Goal: Task Accomplishment & Management: Manage account settings

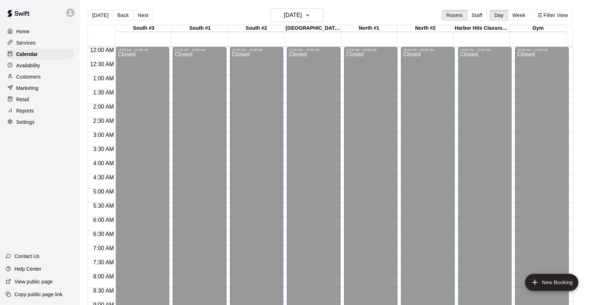
scroll to position [412, 0]
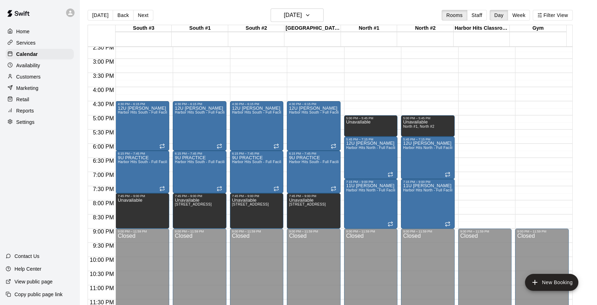
click at [23, 44] on p "Services" at bounding box center [25, 42] width 19 height 7
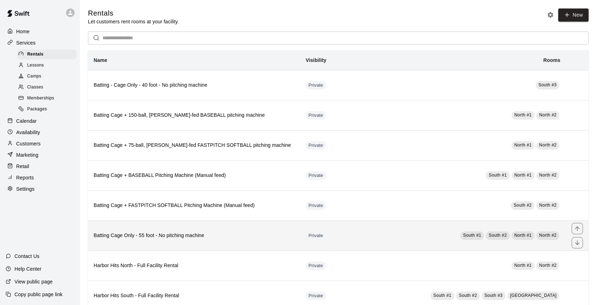
click at [162, 238] on h6 "Batting Cage Only - 55 foot - No pitching machine" at bounding box center [194, 235] width 201 height 8
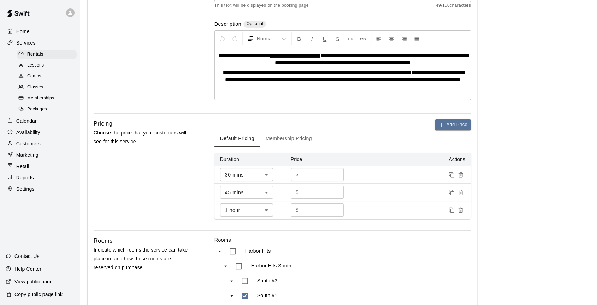
scroll to position [348, 0]
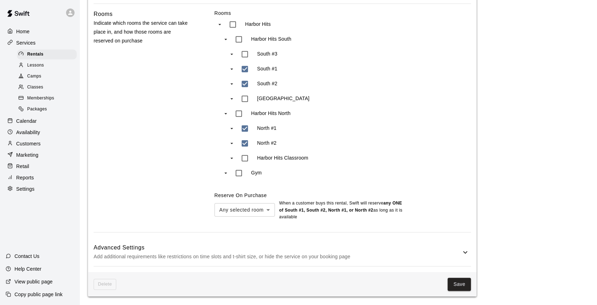
click at [363, 251] on h6 "Advanced Settings" at bounding box center [277, 247] width 367 height 9
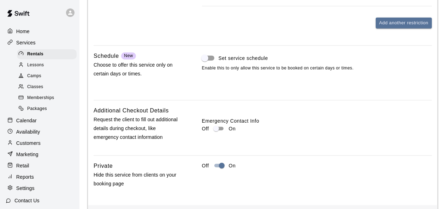
scroll to position [788, 0]
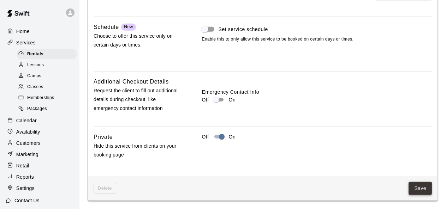
click at [426, 184] on button "Save" at bounding box center [420, 188] width 23 height 13
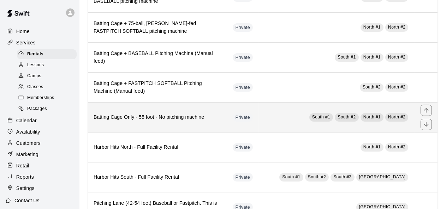
click at [159, 119] on h6 "Batting Cage Only - 55 foot - No pitching machine" at bounding box center [158, 118] width 128 height 8
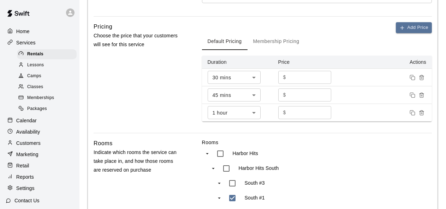
scroll to position [444, 0]
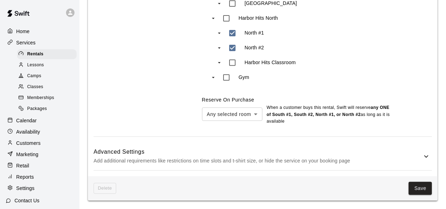
click at [415, 154] on h6 "Advanced Settings" at bounding box center [258, 152] width 329 height 9
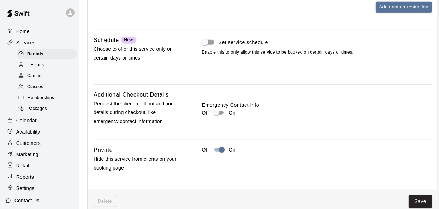
scroll to position [788, 0]
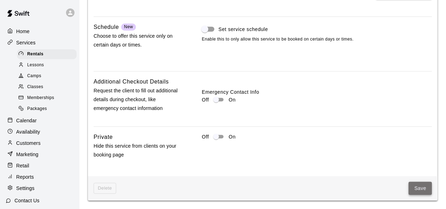
click at [414, 186] on button "Save" at bounding box center [420, 188] width 23 height 13
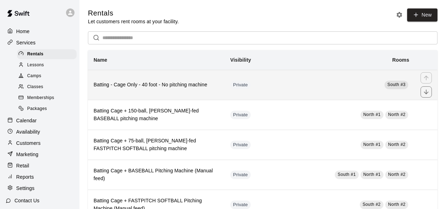
click at [193, 84] on h6 "Batting - Cage Only - 40 foot - No pitching machine" at bounding box center [156, 85] width 125 height 8
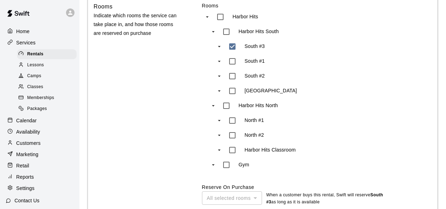
scroll to position [449, 0]
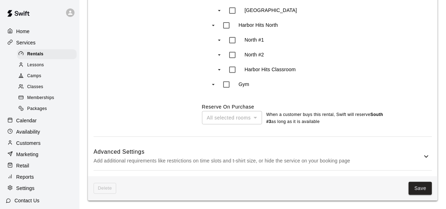
click at [396, 155] on h6 "Advanced Settings" at bounding box center [258, 152] width 329 height 9
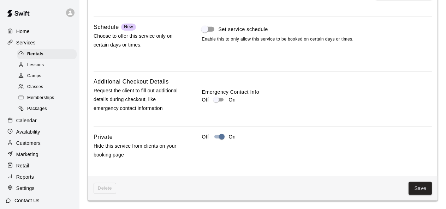
scroll to position [794, 0]
click at [422, 187] on button "Save" at bounding box center [420, 188] width 23 height 13
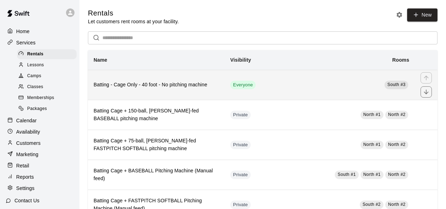
click at [159, 88] on h6 "Batting - Cage Only - 40 foot - No pitching machine" at bounding box center [156, 85] width 125 height 8
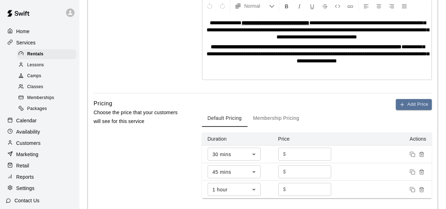
scroll to position [449, 0]
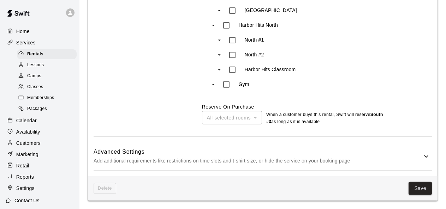
click at [416, 151] on h6 "Advanced Settings" at bounding box center [258, 152] width 329 height 9
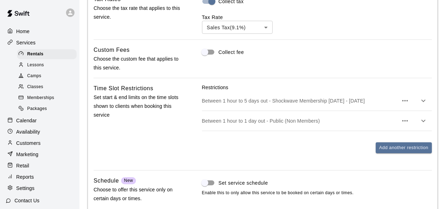
scroll to position [794, 0]
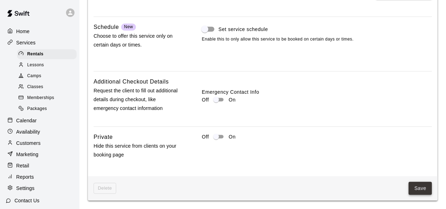
click at [415, 189] on button "Save" at bounding box center [420, 188] width 23 height 13
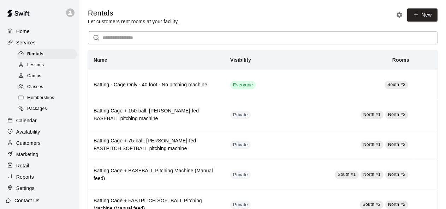
click at [23, 124] on p "Calendar" at bounding box center [26, 120] width 20 height 7
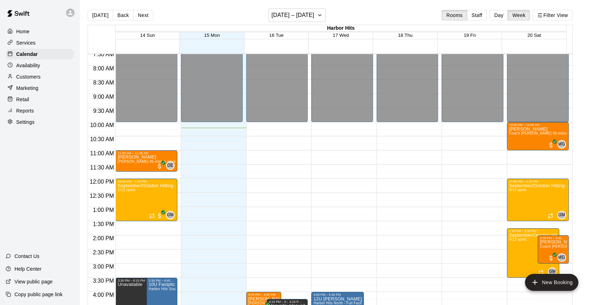
scroll to position [210, 0]
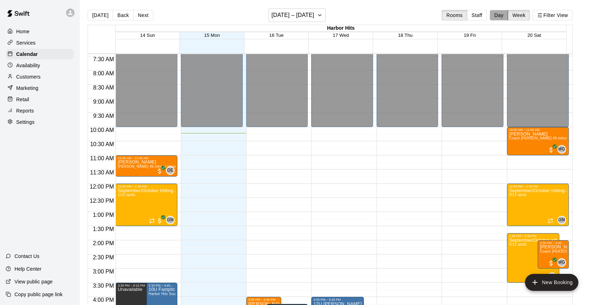
click at [499, 15] on button "Day" at bounding box center [499, 15] width 18 height 11
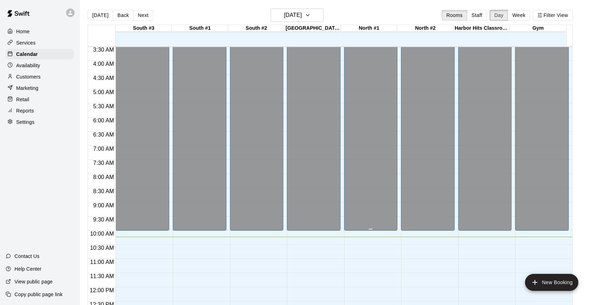
scroll to position [98, 0]
click at [145, 16] on button "Next" at bounding box center [143, 15] width 20 height 11
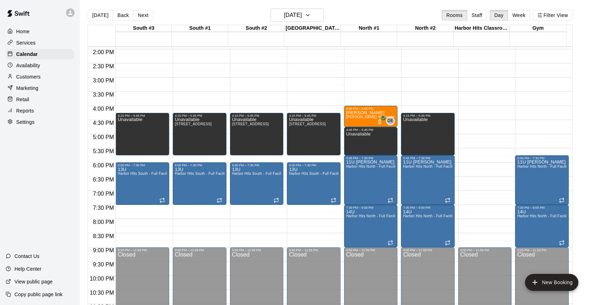
scroll to position [412, 0]
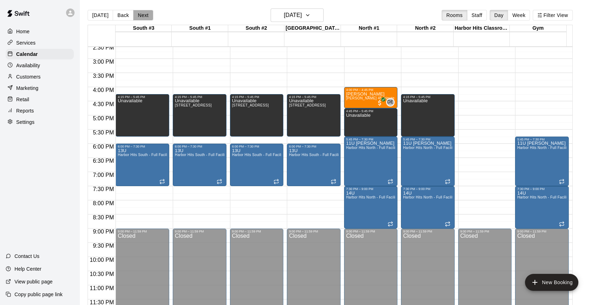
click at [138, 18] on button "Next" at bounding box center [143, 15] width 20 height 11
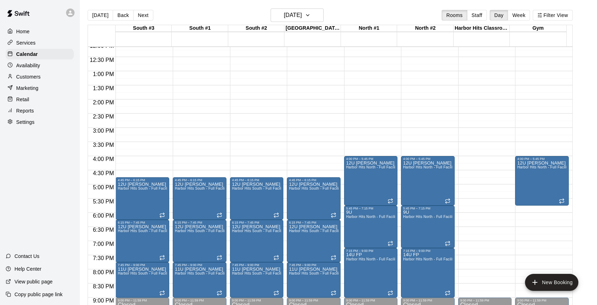
scroll to position [333, 0]
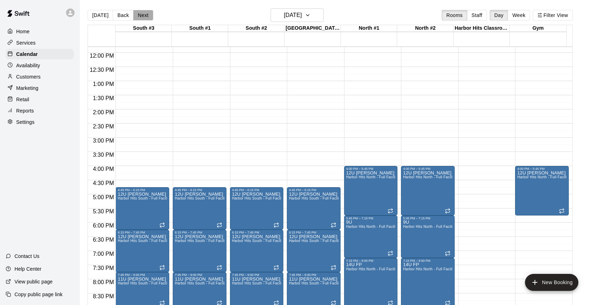
click at [139, 15] on button "Next" at bounding box center [143, 15] width 20 height 11
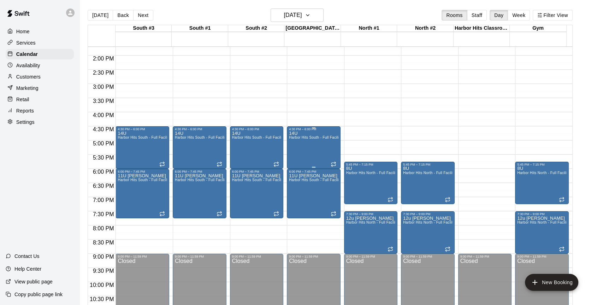
scroll to position [373, 0]
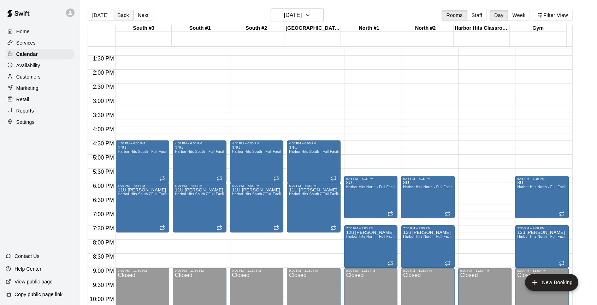
click at [123, 15] on button "Back" at bounding box center [123, 15] width 21 height 11
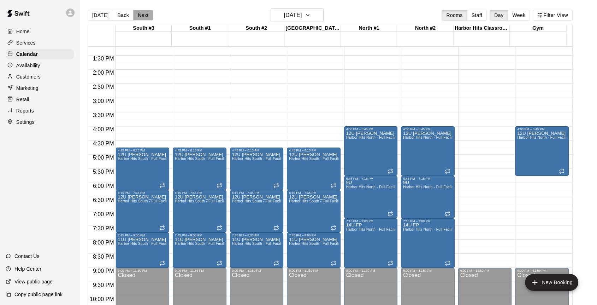
click at [146, 15] on button "Next" at bounding box center [143, 15] width 20 height 11
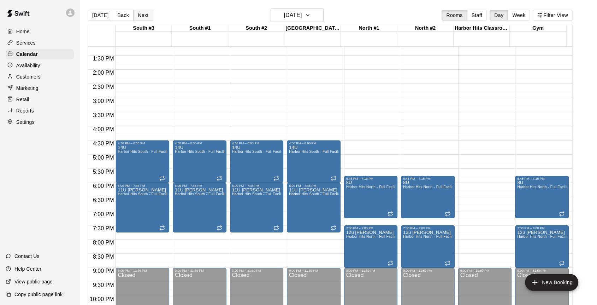
click at [143, 16] on button "Next" at bounding box center [143, 15] width 20 height 11
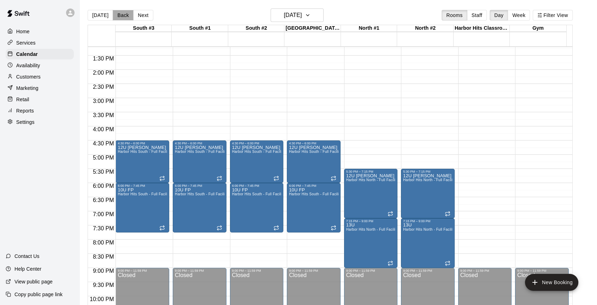
click at [117, 16] on button "Back" at bounding box center [123, 15] width 21 height 11
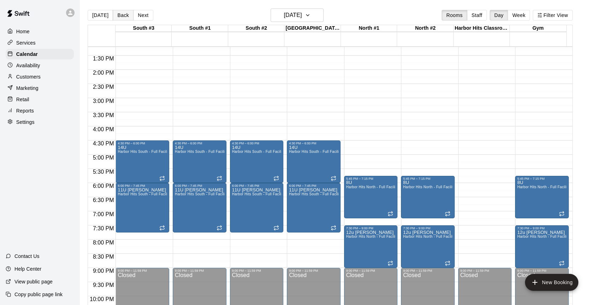
click at [125, 14] on button "Back" at bounding box center [123, 15] width 21 height 11
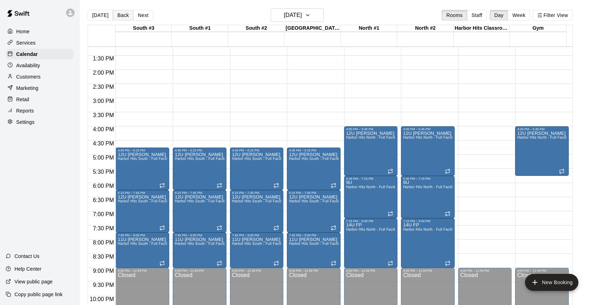
click at [125, 14] on button "Back" at bounding box center [123, 15] width 21 height 11
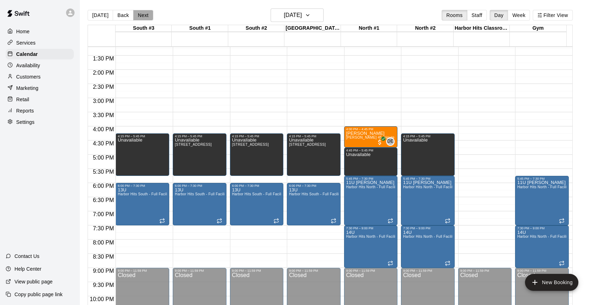
click at [134, 16] on button "Next" at bounding box center [143, 15] width 20 height 11
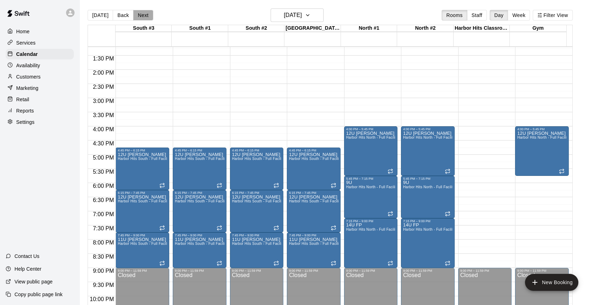
click at [134, 16] on button "Next" at bounding box center [143, 15] width 20 height 11
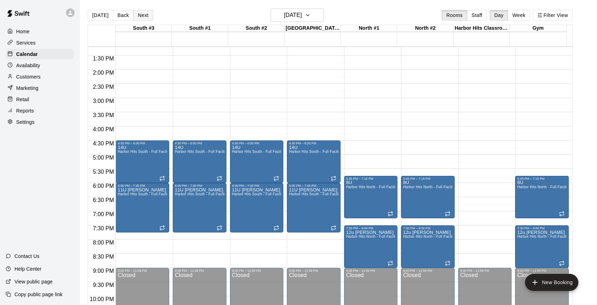
click at [134, 16] on button "Next" at bounding box center [143, 15] width 20 height 11
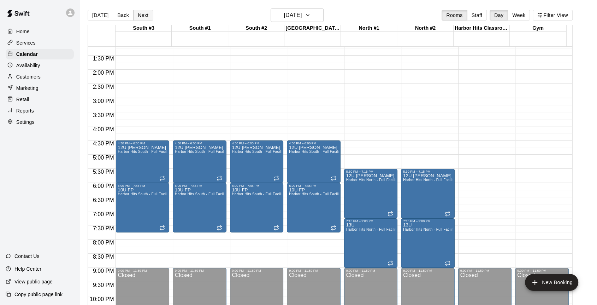
click at [142, 15] on button "Next" at bounding box center [143, 15] width 20 height 11
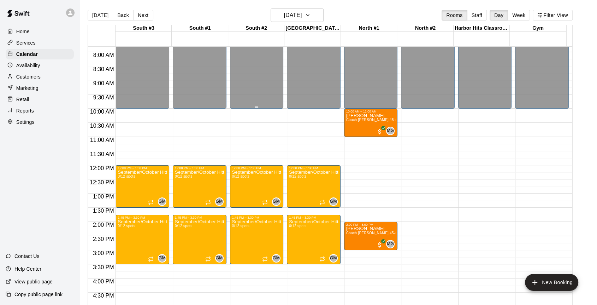
scroll to position [216, 0]
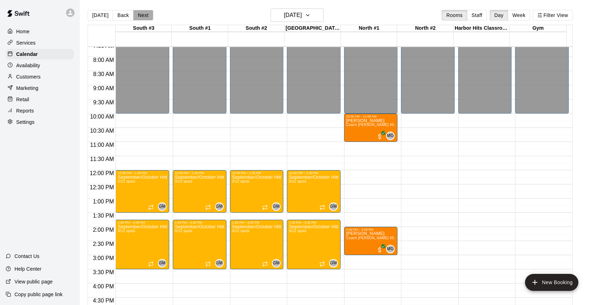
click at [136, 17] on button "Next" at bounding box center [143, 15] width 20 height 11
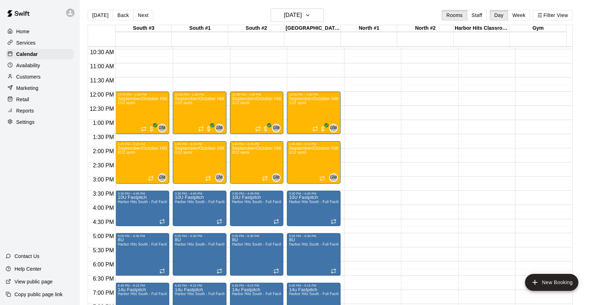
scroll to position [255, 0]
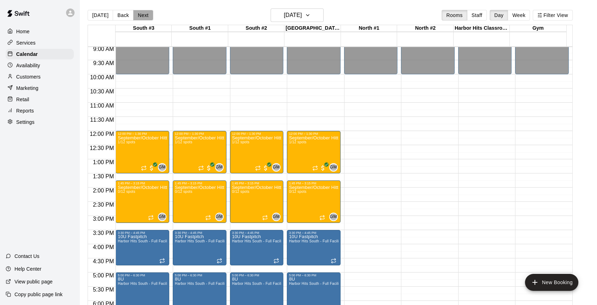
click at [140, 16] on button "Next" at bounding box center [143, 15] width 20 height 11
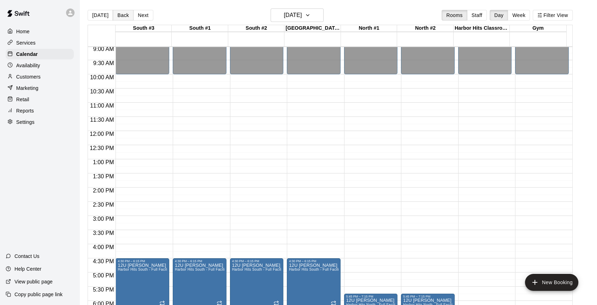
click at [123, 15] on button "Back" at bounding box center [123, 15] width 21 height 11
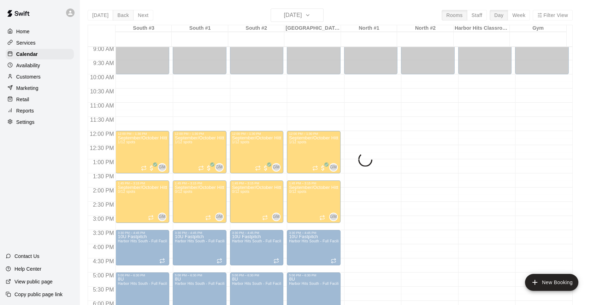
click at [123, 15] on div "[DATE] Back [DATE][DATE] Rooms Staff Day Week Filter View South #3 21 Sun South…" at bounding box center [330, 160] width 485 height 305
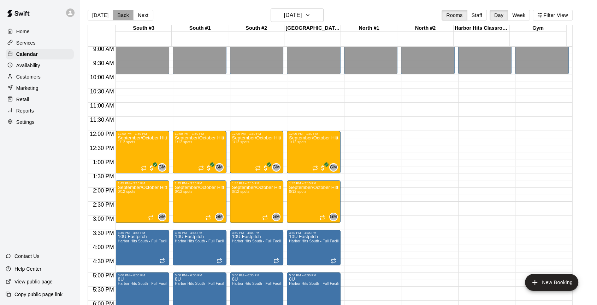
click at [123, 15] on button "Back" at bounding box center [123, 15] width 21 height 11
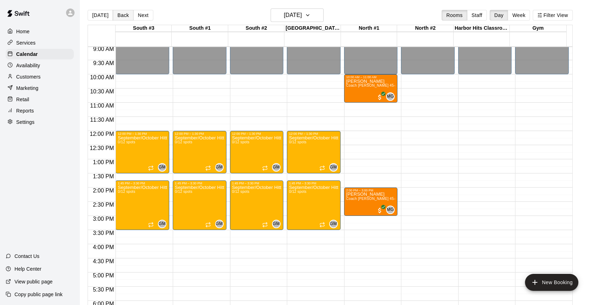
click at [123, 15] on button "Back" at bounding box center [123, 15] width 21 height 11
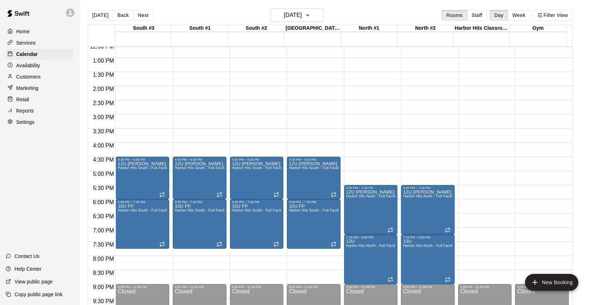
scroll to position [334, 0]
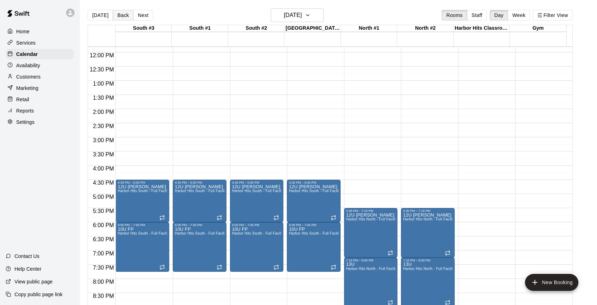
click at [119, 17] on button "Back" at bounding box center [123, 15] width 21 height 11
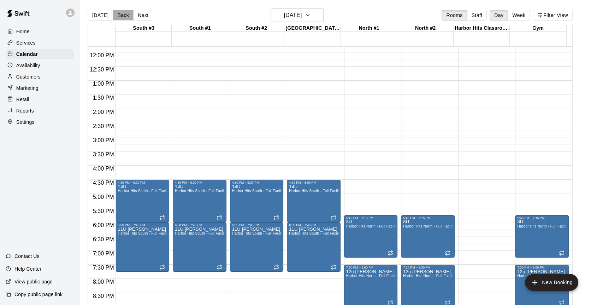
click at [120, 13] on button "Back" at bounding box center [123, 15] width 21 height 11
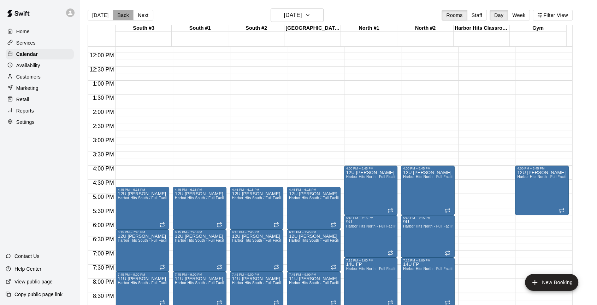
click at [120, 13] on button "Back" at bounding box center [123, 15] width 21 height 11
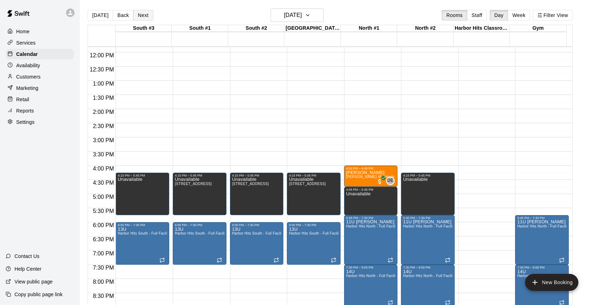
click at [143, 17] on button "Next" at bounding box center [143, 15] width 20 height 11
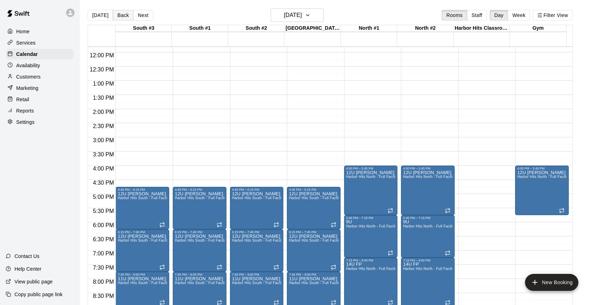
click at [120, 15] on button "Back" at bounding box center [123, 15] width 21 height 11
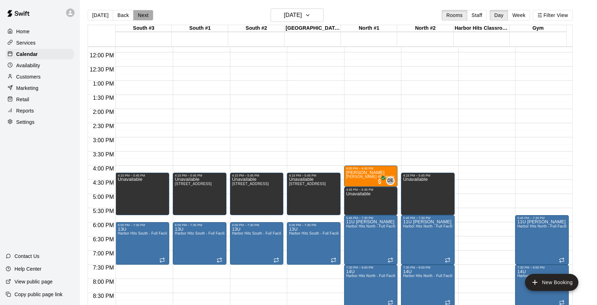
click at [137, 16] on button "Next" at bounding box center [143, 15] width 20 height 11
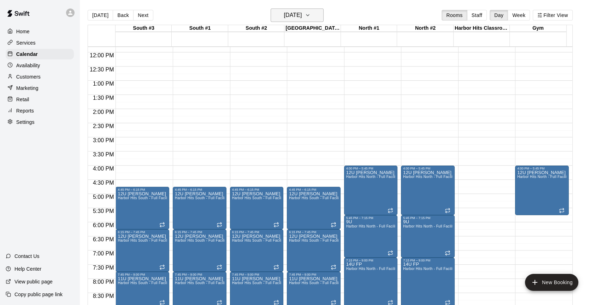
click at [311, 15] on icon "button" at bounding box center [308, 15] width 6 height 8
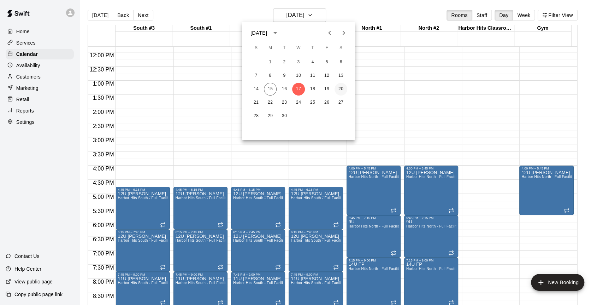
click at [342, 90] on button "20" at bounding box center [341, 89] width 13 height 13
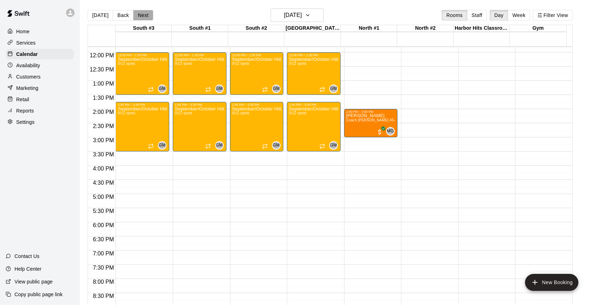
click at [143, 15] on button "Next" at bounding box center [143, 15] width 20 height 11
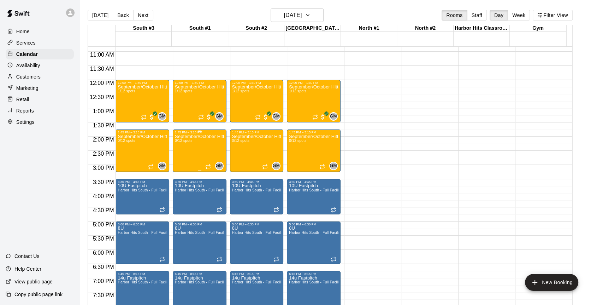
scroll to position [295, 0]
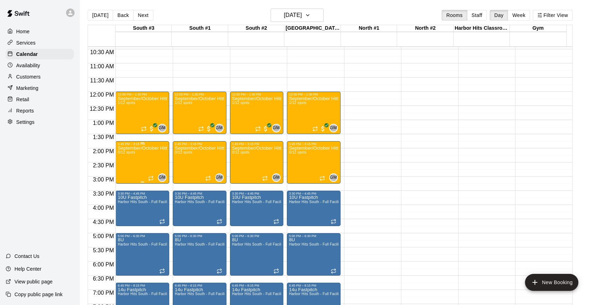
click at [137, 151] on div "September/October Hitting & Fielding Group - Sundays 1:45-3:15pm - 8 sessions (…" at bounding box center [142, 298] width 49 height 305
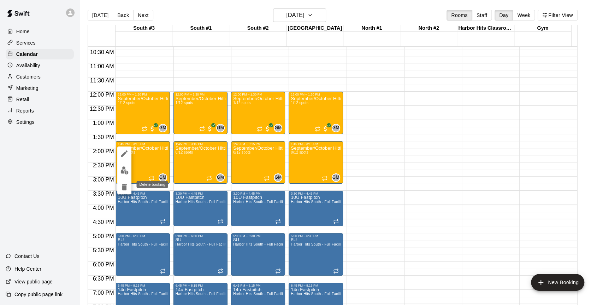
click at [125, 188] on icon "delete" at bounding box center [124, 187] width 5 height 6
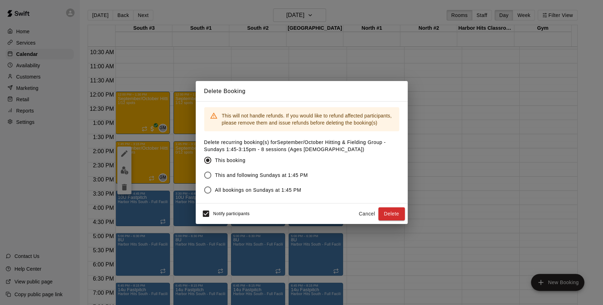
click at [257, 175] on span "This and following Sundays at 1:45 PM" at bounding box center [261, 174] width 93 height 7
click at [383, 214] on button "Delete" at bounding box center [391, 213] width 26 height 13
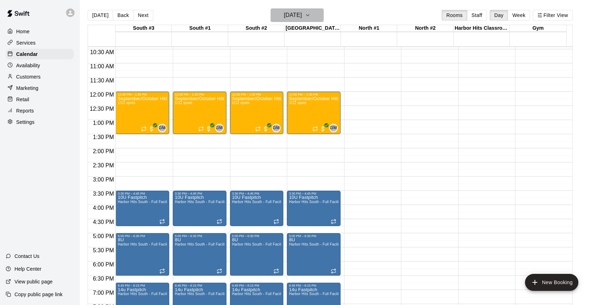
click at [309, 15] on icon "button" at bounding box center [307, 14] width 3 height 1
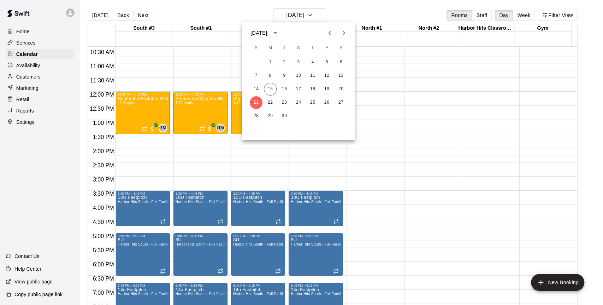
click at [343, 34] on icon "Next month" at bounding box center [344, 33] width 2 height 4
click at [344, 32] on icon "Next month" at bounding box center [343, 33] width 8 height 8
click at [259, 113] on button "23" at bounding box center [256, 116] width 13 height 13
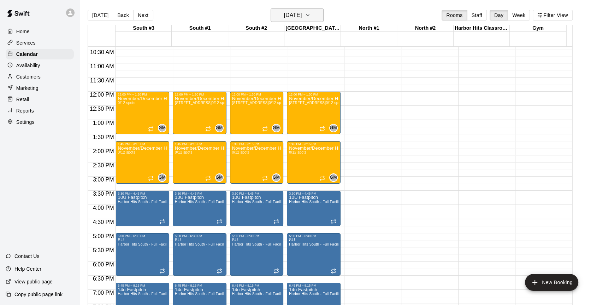
click at [302, 15] on h6 "[DATE]" at bounding box center [293, 15] width 18 height 10
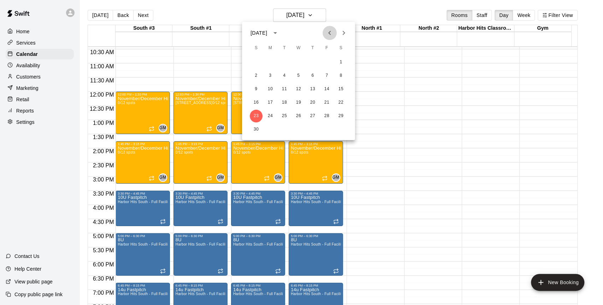
click at [328, 32] on icon "Previous month" at bounding box center [329, 33] width 2 height 4
click at [255, 88] on button "12" at bounding box center [256, 89] width 13 height 13
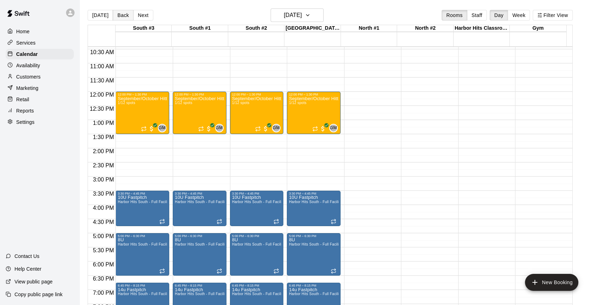
click at [125, 14] on button "Back" at bounding box center [123, 15] width 21 height 11
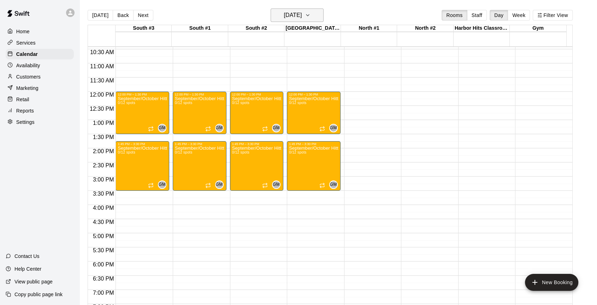
click at [302, 17] on h6 "[DATE]" at bounding box center [293, 15] width 18 height 10
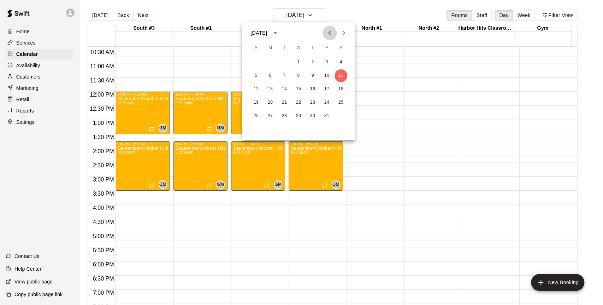
click at [327, 34] on icon "Previous month" at bounding box center [329, 33] width 8 height 8
click at [258, 76] on button "7" at bounding box center [256, 75] width 13 height 13
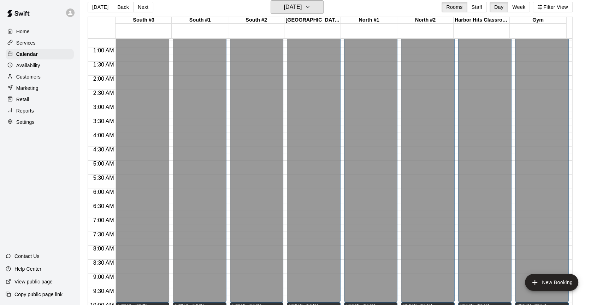
scroll to position [0, 0]
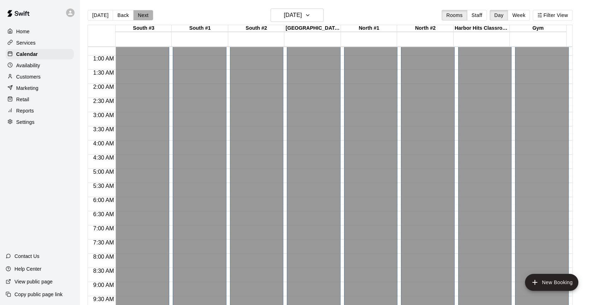
click at [144, 17] on button "Next" at bounding box center [143, 15] width 20 height 11
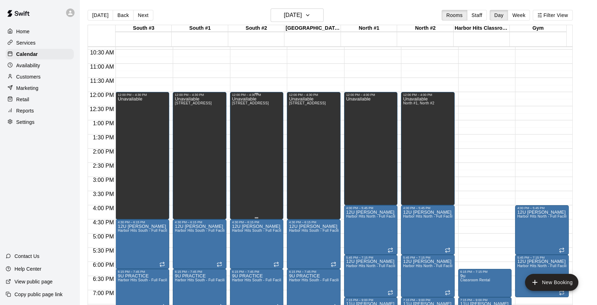
scroll to position [334, 0]
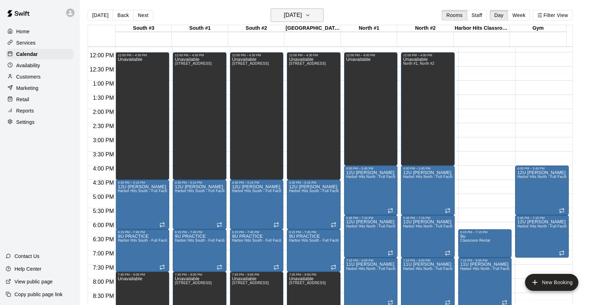
click at [311, 12] on icon "button" at bounding box center [308, 15] width 6 height 8
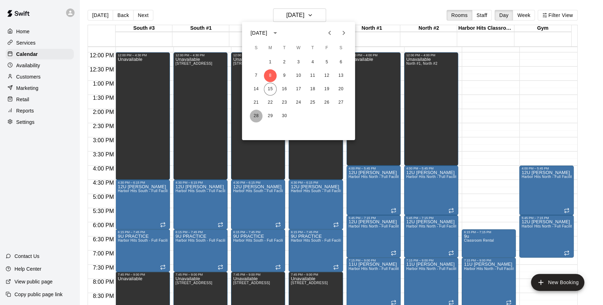
click at [257, 115] on button "28" at bounding box center [256, 116] width 13 height 13
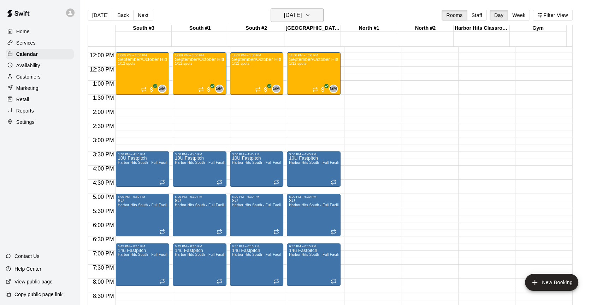
click at [285, 21] on button "[DATE]" at bounding box center [297, 14] width 53 height 13
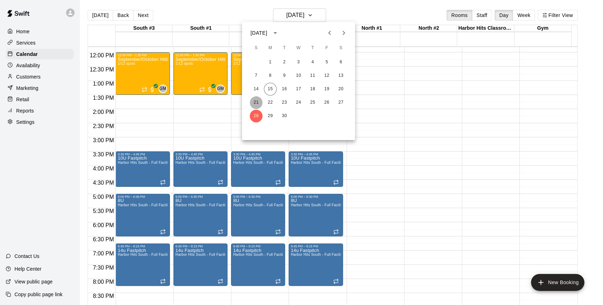
click at [256, 99] on button "21" at bounding box center [256, 102] width 13 height 13
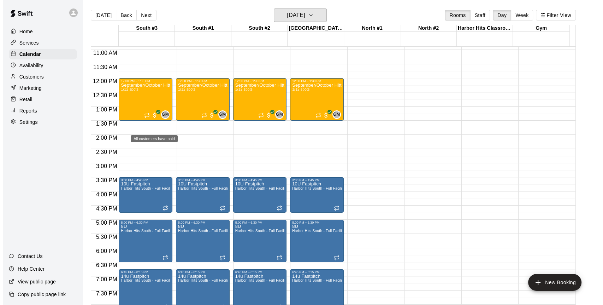
scroll to position [295, 0]
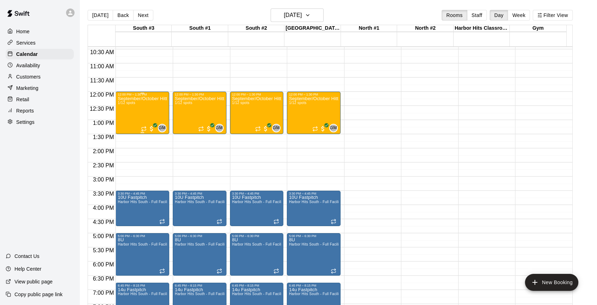
click at [147, 104] on div "September/October Hitting & Fielding Group - Sundays 12:00-1:30pm - 8 sessions …" at bounding box center [142, 248] width 49 height 305
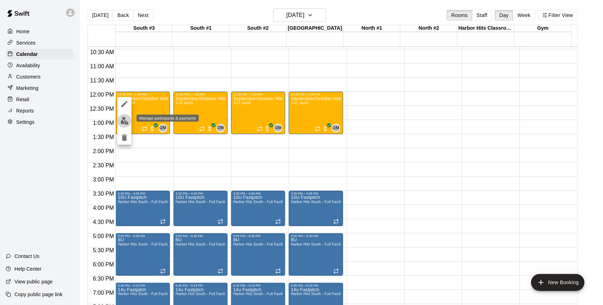
click at [127, 120] on img "edit" at bounding box center [124, 121] width 8 height 8
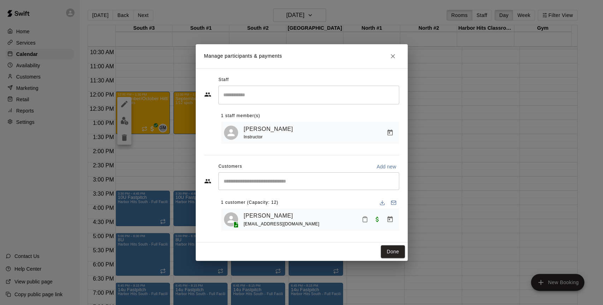
click at [393, 219] on icon "Manage bookings & payment" at bounding box center [389, 218] width 7 height 7
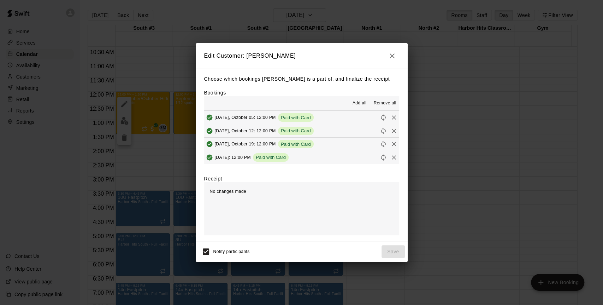
scroll to position [0, 0]
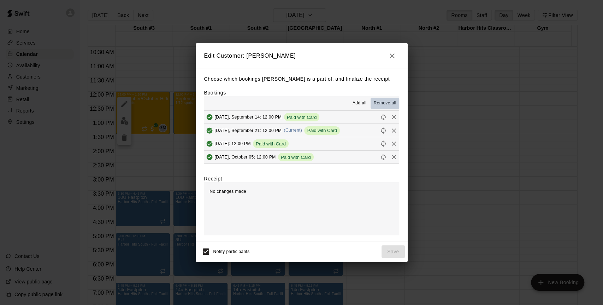
click at [385, 100] on button "Remove all" at bounding box center [385, 102] width 28 height 11
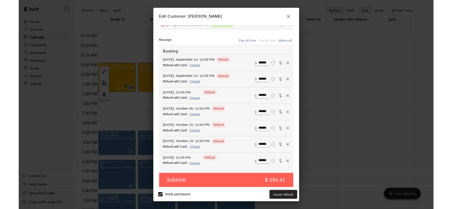
scroll to position [99, 0]
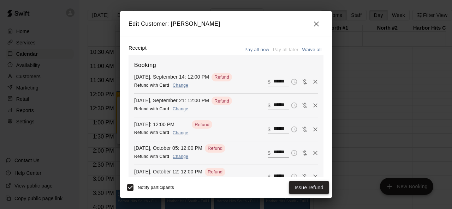
click at [308, 186] on button "Issue refund" at bounding box center [309, 188] width 40 height 13
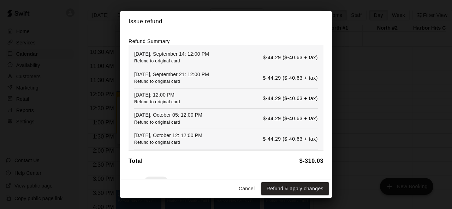
click at [301, 188] on button "Refund & apply changes" at bounding box center [295, 189] width 68 height 13
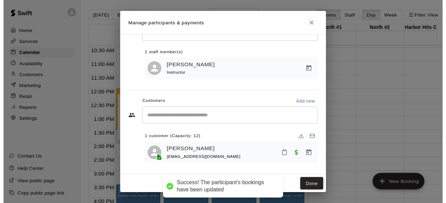
scroll to position [0, 0]
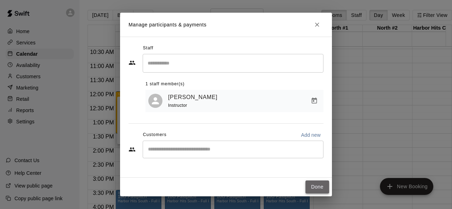
click at [314, 187] on button "Done" at bounding box center [318, 187] width 24 height 13
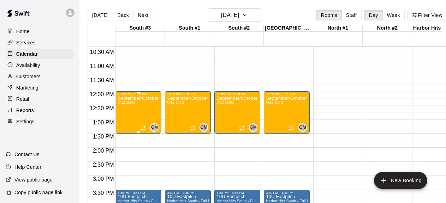
click at [132, 113] on div "September/October Hitting & Fielding Group - Sundays 12:00-1:30pm - 8 sessions …" at bounding box center [139, 197] width 42 height 203
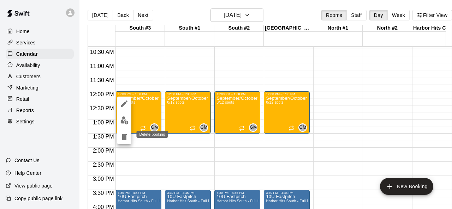
click at [121, 137] on icon "delete" at bounding box center [124, 137] width 8 height 8
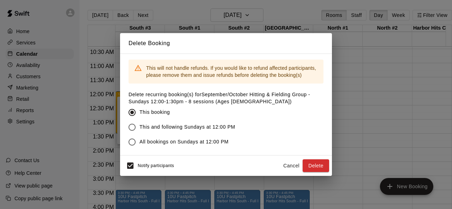
click at [164, 128] on span "This and following Sundays at 12:00 PM" at bounding box center [188, 127] width 96 height 7
click at [314, 165] on button "Delete" at bounding box center [316, 166] width 26 height 13
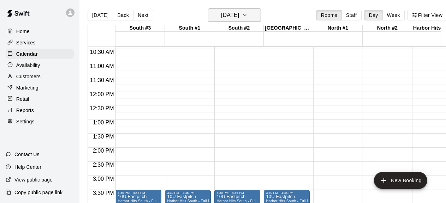
click at [235, 15] on h6 "[DATE]" at bounding box center [230, 15] width 18 height 10
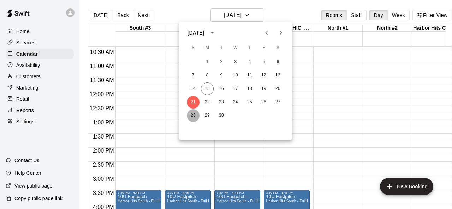
click at [194, 116] on button "28" at bounding box center [193, 116] width 13 height 13
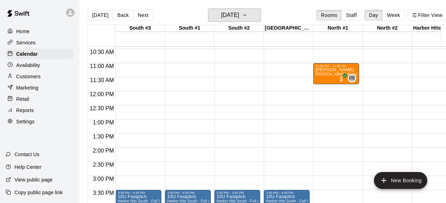
scroll to position [255, 0]
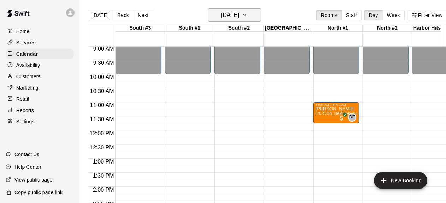
click at [246, 15] on icon "button" at bounding box center [244, 14] width 3 height 1
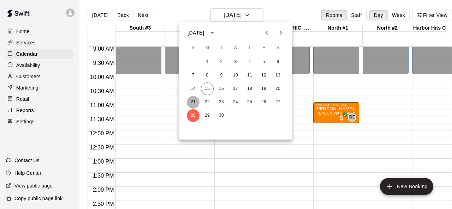
click at [193, 99] on button "21" at bounding box center [193, 102] width 13 height 13
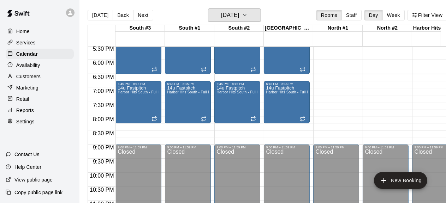
scroll to position [510, 0]
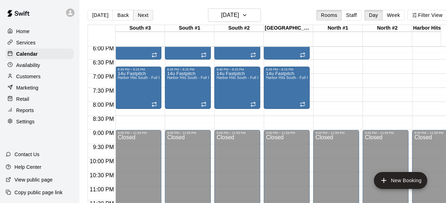
click at [140, 13] on button "Next" at bounding box center [143, 15] width 20 height 11
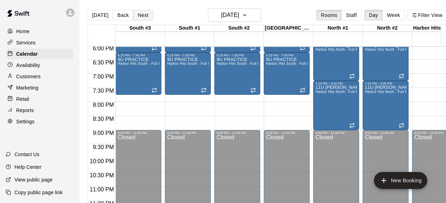
click at [143, 15] on button "Next" at bounding box center [143, 15] width 20 height 11
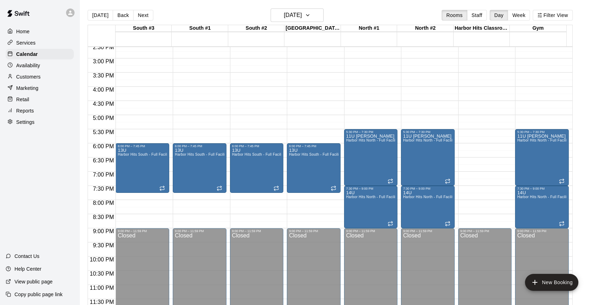
scroll to position [412, 0]
click at [302, 13] on h6 "[DATE]" at bounding box center [293, 15] width 18 height 10
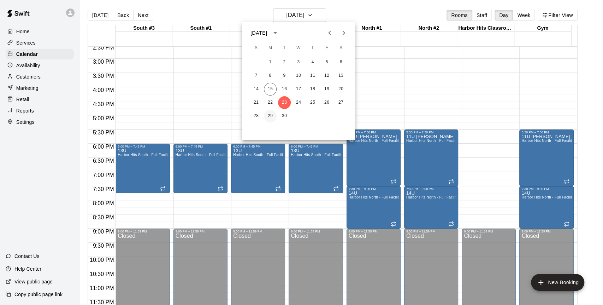
click at [272, 117] on button "29" at bounding box center [270, 116] width 13 height 13
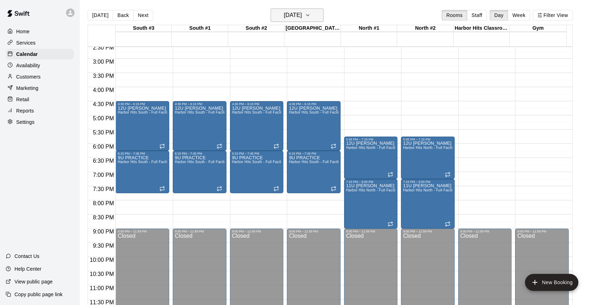
click at [302, 12] on h6 "[DATE]" at bounding box center [293, 15] width 18 height 10
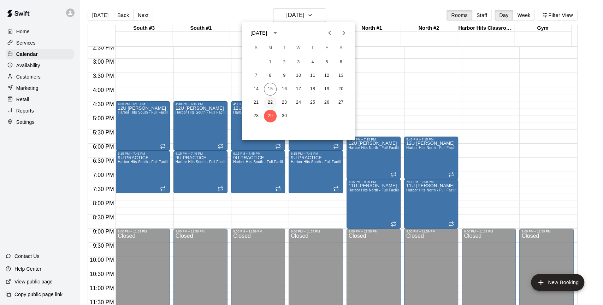
click at [270, 101] on button "22" at bounding box center [270, 102] width 13 height 13
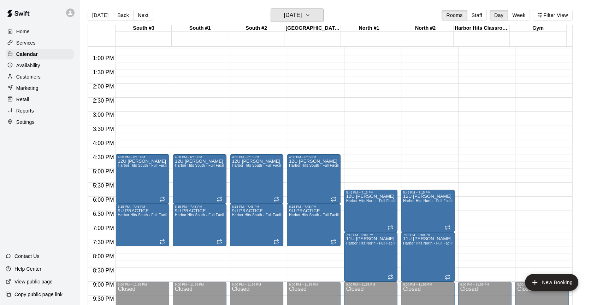
scroll to position [373, 0]
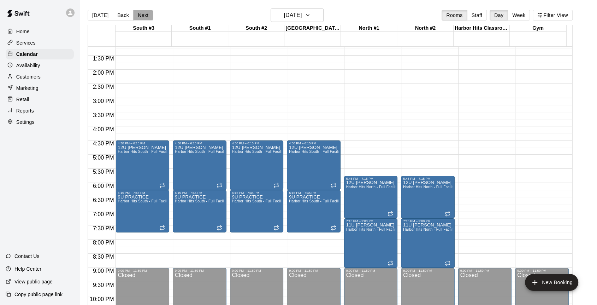
click at [141, 15] on button "Next" at bounding box center [143, 15] width 20 height 11
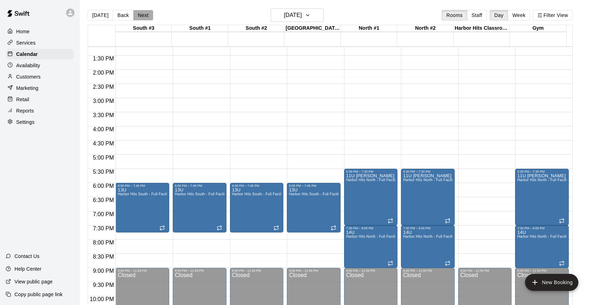
click at [143, 15] on button "Next" at bounding box center [143, 15] width 20 height 11
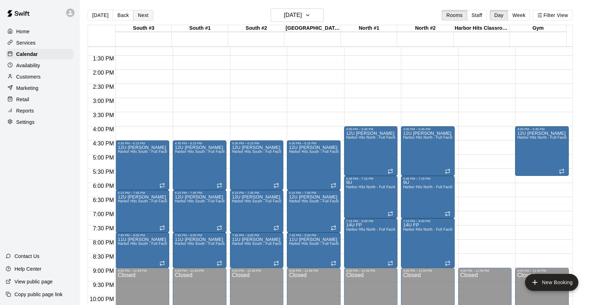
click at [140, 15] on button "Next" at bounding box center [143, 15] width 20 height 11
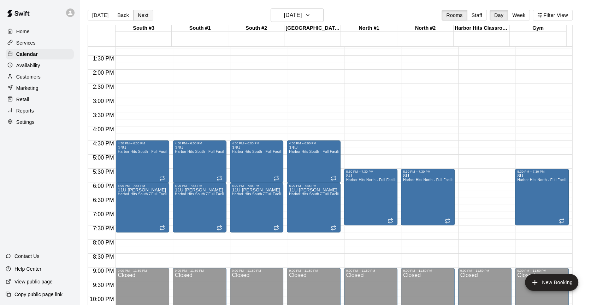
click at [147, 15] on button "Next" at bounding box center [143, 15] width 20 height 11
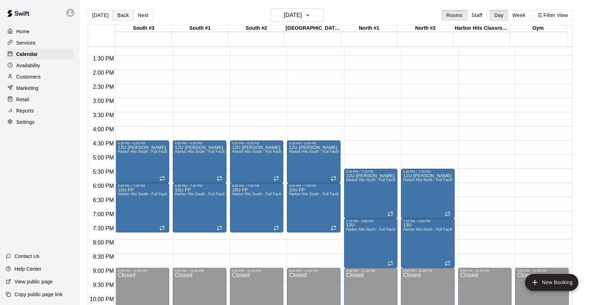
click at [122, 15] on button "Back" at bounding box center [123, 15] width 21 height 11
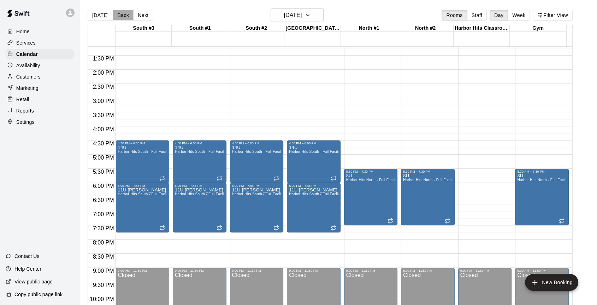
click at [121, 14] on button "Back" at bounding box center [123, 15] width 21 height 11
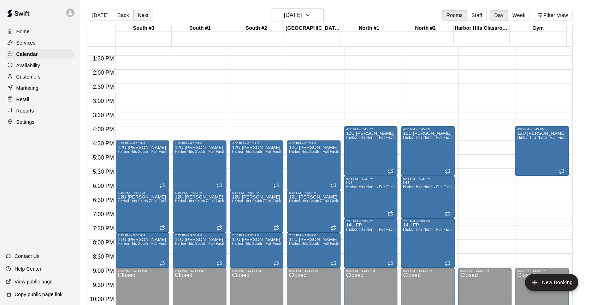
click at [146, 15] on button "Next" at bounding box center [143, 15] width 20 height 11
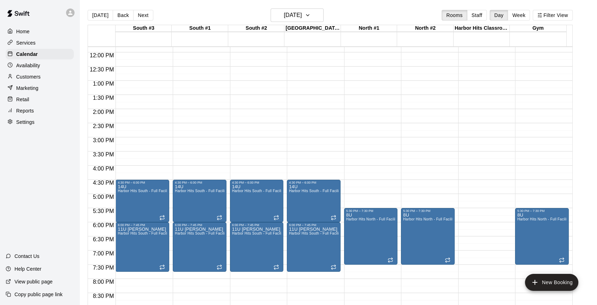
scroll to position [333, 0]
click at [141, 15] on button "Next" at bounding box center [143, 15] width 20 height 11
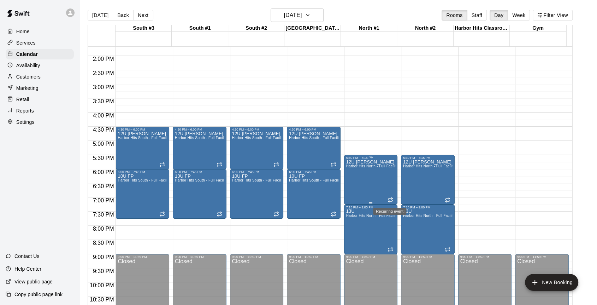
scroll to position [373, 0]
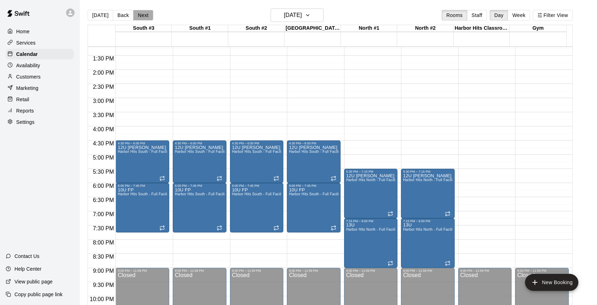
click at [142, 16] on button "Next" at bounding box center [143, 15] width 20 height 11
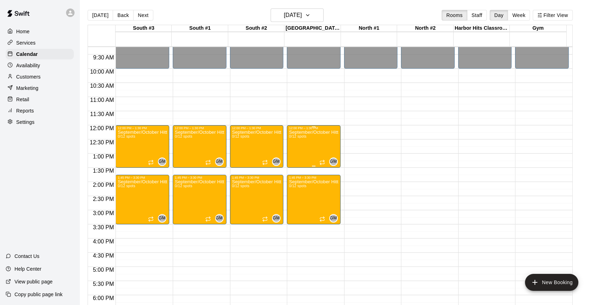
scroll to position [255, 0]
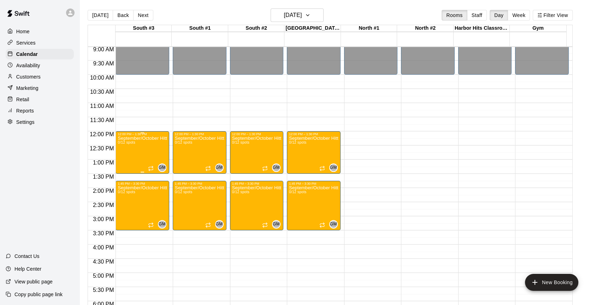
click at [132, 155] on div "September/October Hitting & Fielding Group - Saturdays 12:00-1:30pm - 8 session…" at bounding box center [142, 288] width 49 height 305
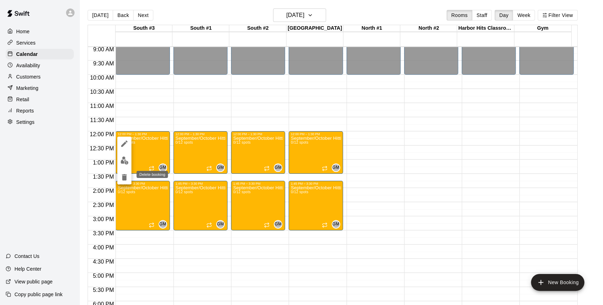
click at [124, 177] on icon "delete" at bounding box center [124, 177] width 5 height 6
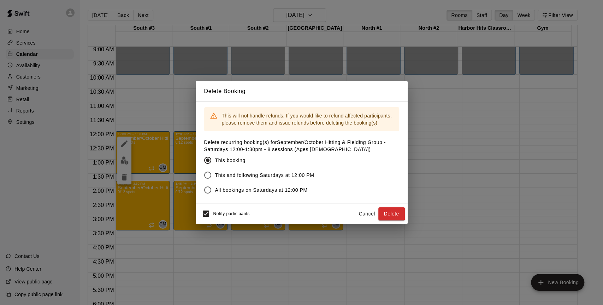
click at [233, 175] on span "This and following Saturdays at 12:00 PM" at bounding box center [264, 174] width 99 height 7
click at [388, 213] on button "Delete" at bounding box center [391, 213] width 26 height 13
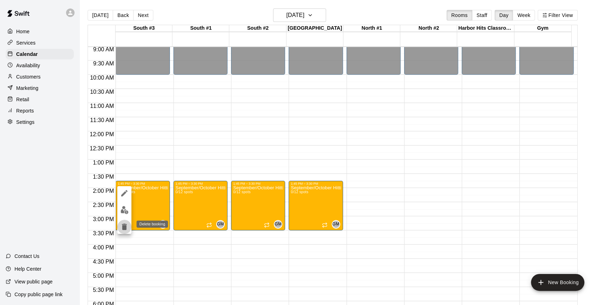
click at [124, 224] on icon "delete" at bounding box center [124, 226] width 5 height 6
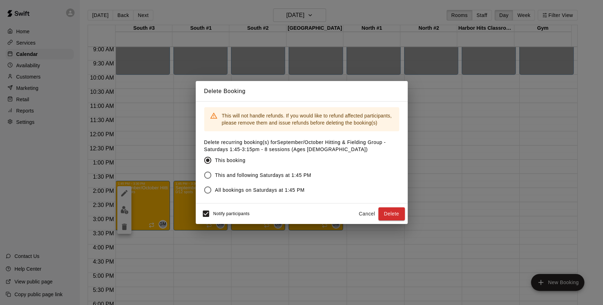
click at [287, 178] on span "This and following Saturdays at 1:45 PM" at bounding box center [263, 174] width 96 height 7
click at [390, 211] on button "Delete" at bounding box center [391, 213] width 26 height 13
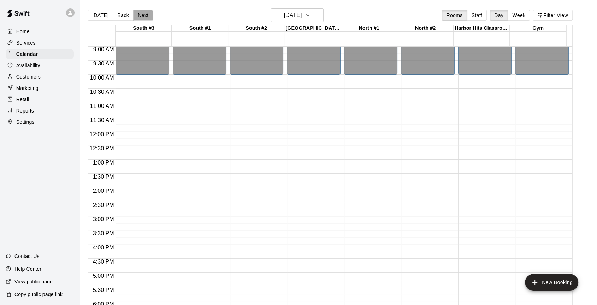
click at [139, 15] on button "Next" at bounding box center [143, 15] width 20 height 11
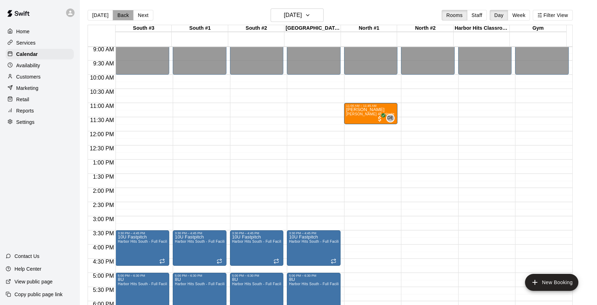
click at [123, 16] on button "Back" at bounding box center [123, 15] width 21 height 11
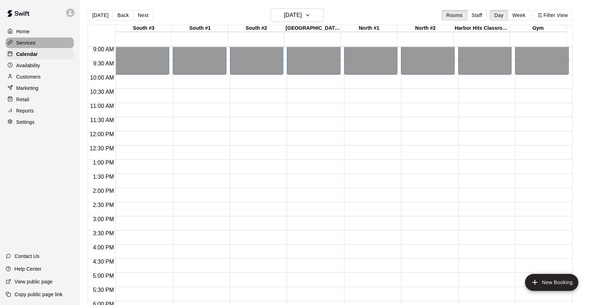
click at [31, 45] on p "Services" at bounding box center [25, 42] width 19 height 7
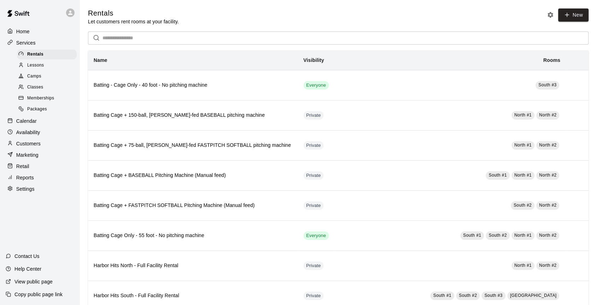
click at [38, 80] on span "Camps" at bounding box center [34, 76] width 14 height 7
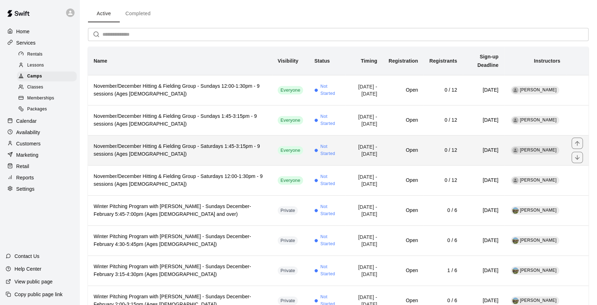
scroll to position [39, 0]
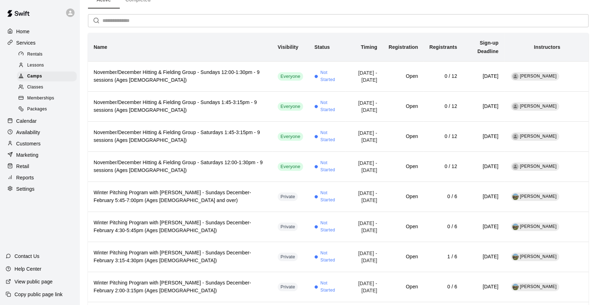
click at [31, 89] on span "Classes" at bounding box center [35, 87] width 16 height 7
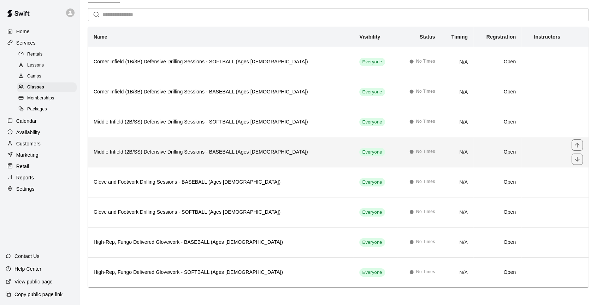
scroll to position [45, 0]
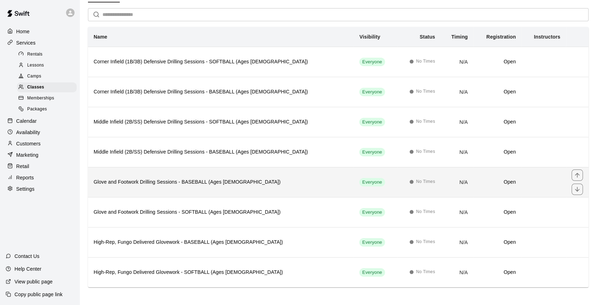
click at [165, 182] on h6 "Glove and Footwork Drilling Sessions - BASEBALL (Ages [DEMOGRAPHIC_DATA])" at bounding box center [221, 182] width 254 height 8
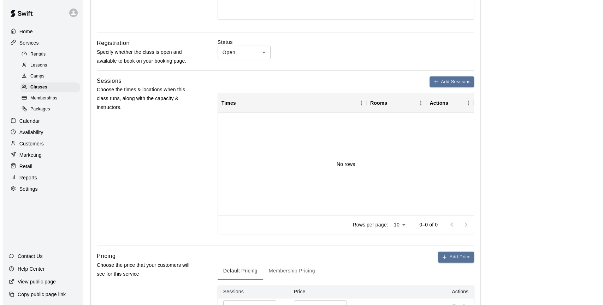
scroll to position [235, 0]
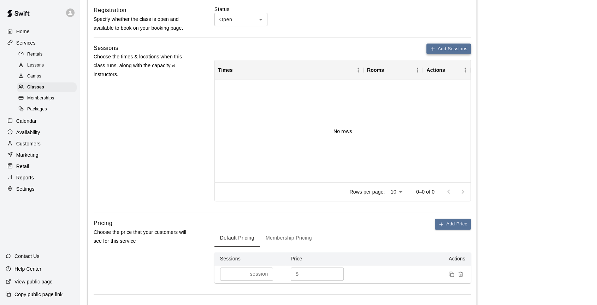
click at [450, 48] on button "Add Sessions" at bounding box center [448, 48] width 45 height 11
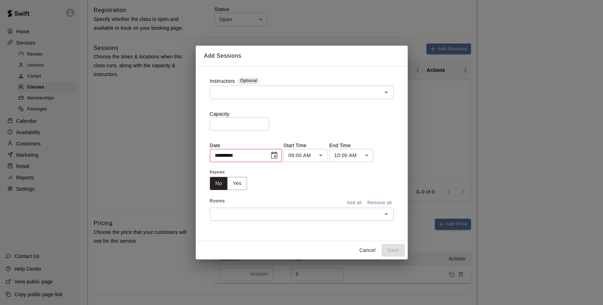
click at [278, 155] on icon "Choose date, selected date is Sep 14, 2025" at bounding box center [274, 155] width 8 height 8
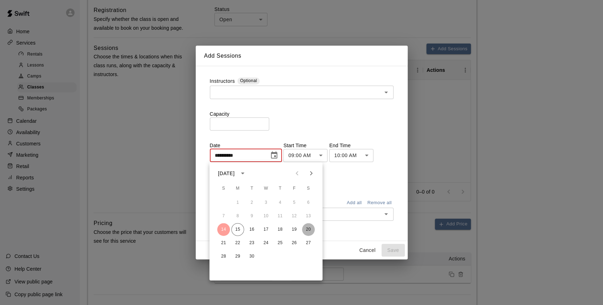
click at [310, 229] on button "20" at bounding box center [308, 229] width 13 height 13
type input "**********"
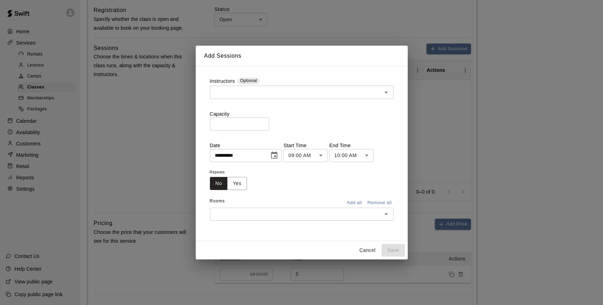
click at [318, 155] on body "**********" at bounding box center [301, 133] width 603 height 736
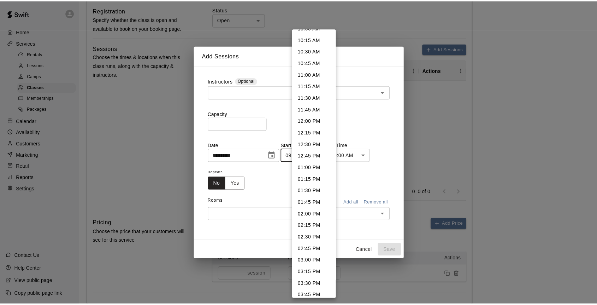
scroll to position [489, 0]
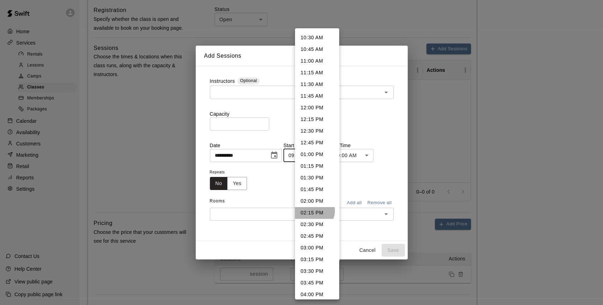
click at [312, 210] on li "02:15 PM" at bounding box center [317, 213] width 44 height 12
type input "********"
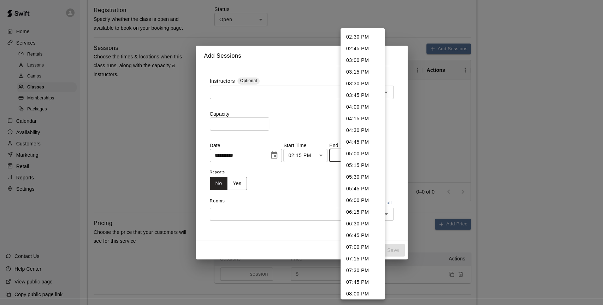
click at [352, 156] on body "**********" at bounding box center [301, 133] width 603 height 736
click at [358, 84] on li "03:30 PM" at bounding box center [363, 84] width 44 height 12
type input "********"
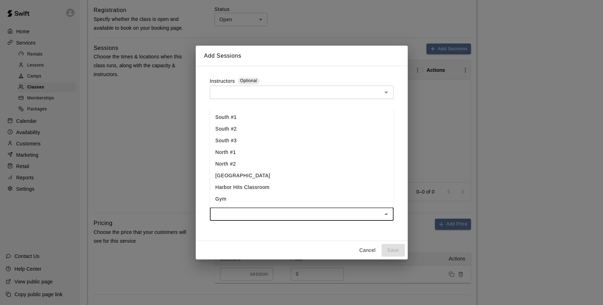
click at [248, 211] on input "text" at bounding box center [296, 213] width 168 height 9
click at [242, 128] on li "South #2" at bounding box center [302, 129] width 184 height 12
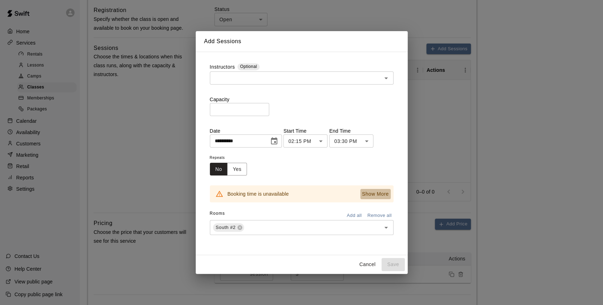
click at [369, 193] on p "Show More" at bounding box center [375, 193] width 27 height 7
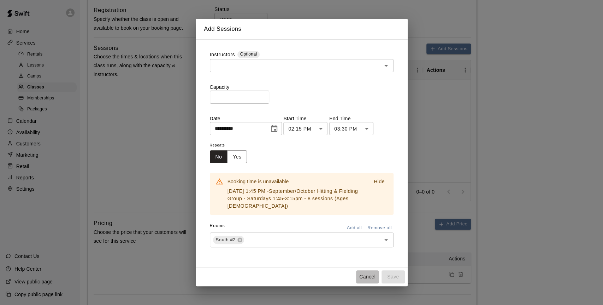
click at [367, 275] on button "Cancel" at bounding box center [367, 276] width 23 height 13
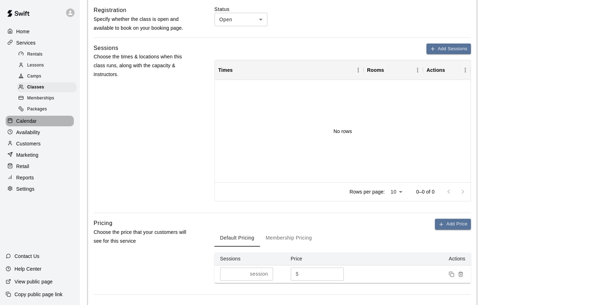
click at [32, 124] on p "Calendar" at bounding box center [26, 120] width 20 height 7
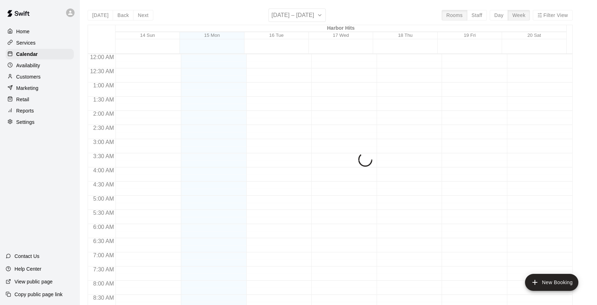
scroll to position [301, 0]
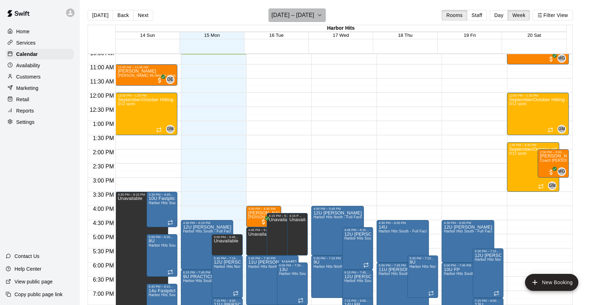
click at [323, 15] on icon "button" at bounding box center [320, 15] width 6 height 8
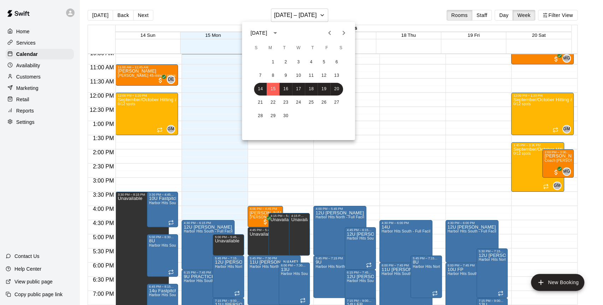
click at [527, 118] on div at bounding box center [301, 152] width 603 height 305
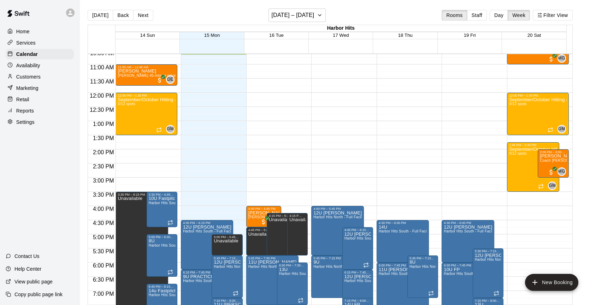
click at [527, 118] on div "September/October Hitting & Fielding Group - Saturdays 12:00-1:30pm - 8 session…" at bounding box center [538, 249] width 58 height 305
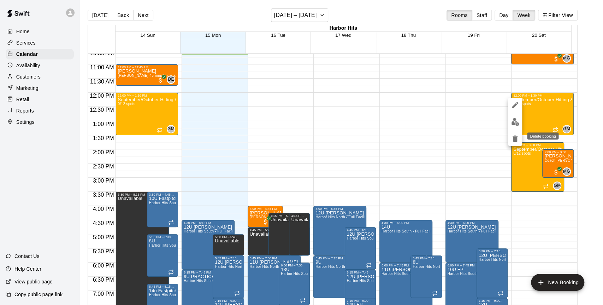
click at [514, 137] on icon "delete" at bounding box center [515, 138] width 5 height 6
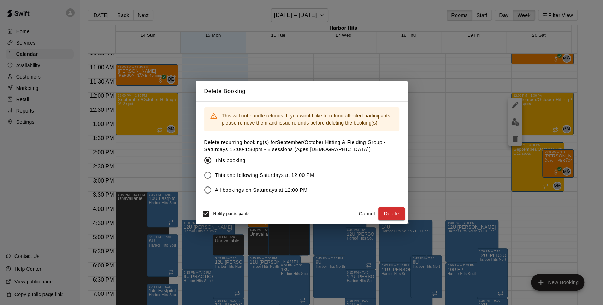
click at [307, 174] on span "This and following Saturdays at 12:00 PM" at bounding box center [264, 174] width 99 height 7
click at [391, 215] on button "Delete" at bounding box center [391, 213] width 26 height 13
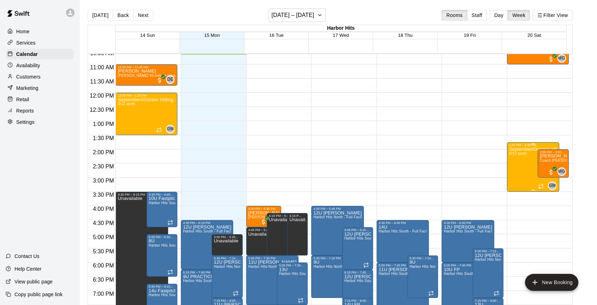
click at [516, 164] on div "September/October Hitting & Fielding Group - Saturdays 1:45-3:15pm - 8 sessions…" at bounding box center [533, 299] width 48 height 305
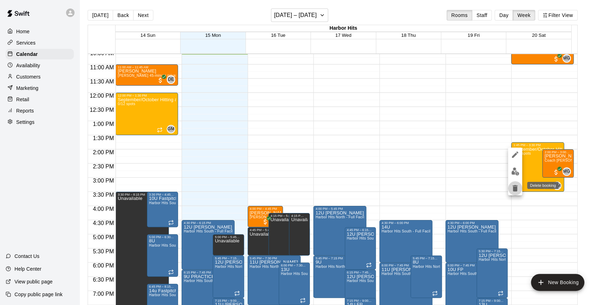
click at [515, 188] on icon "delete" at bounding box center [515, 188] width 5 height 6
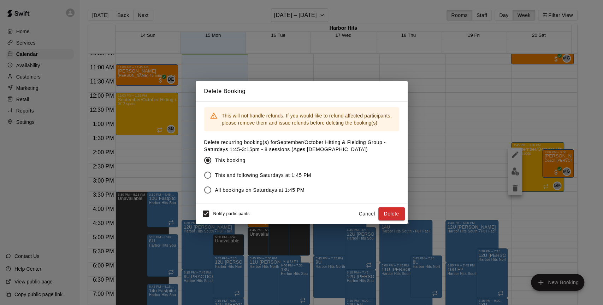
click at [308, 175] on span "This and following Saturdays at 1:45 PM" at bounding box center [263, 174] width 96 height 7
click at [397, 214] on button "Delete" at bounding box center [391, 213] width 26 height 13
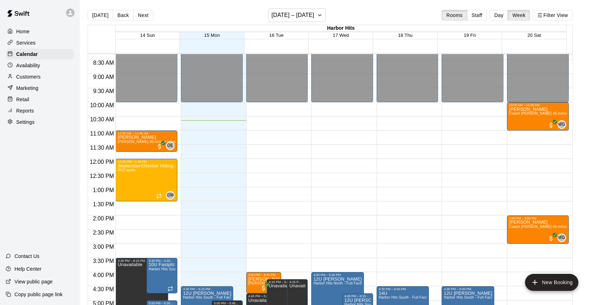
scroll to position [222, 0]
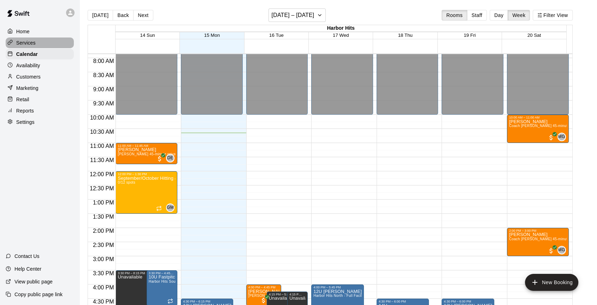
click at [24, 46] on p "Services" at bounding box center [25, 42] width 19 height 7
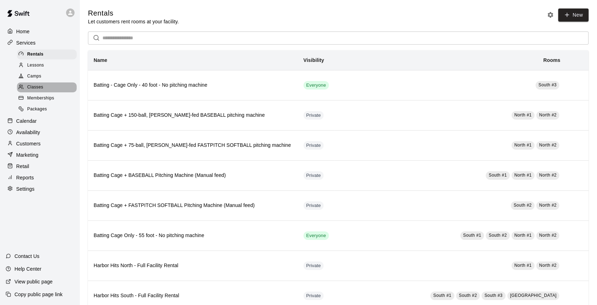
click at [34, 90] on span "Classes" at bounding box center [35, 87] width 16 height 7
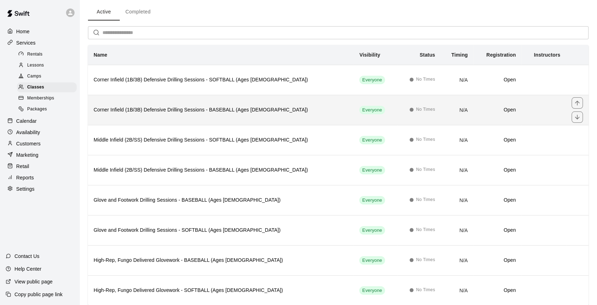
scroll to position [45, 0]
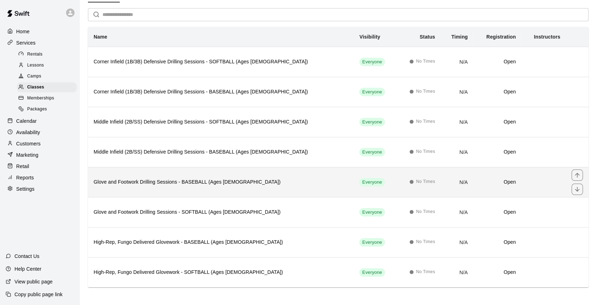
click at [147, 179] on h6 "Glove and Footwork Drilling Sessions - BASEBALL (Ages [DEMOGRAPHIC_DATA])" at bounding box center [221, 182] width 254 height 8
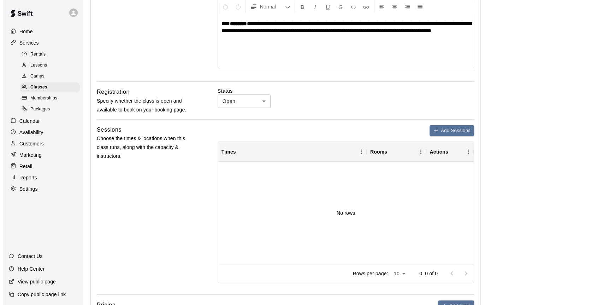
scroll to position [157, 0]
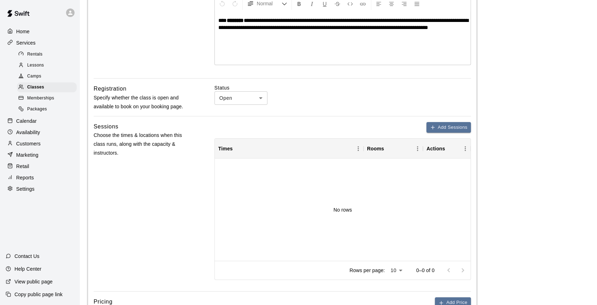
click at [453, 132] on div "Add Sessions" at bounding box center [342, 127] width 256 height 11
click at [443, 128] on button "Add Sessions" at bounding box center [448, 127] width 45 height 11
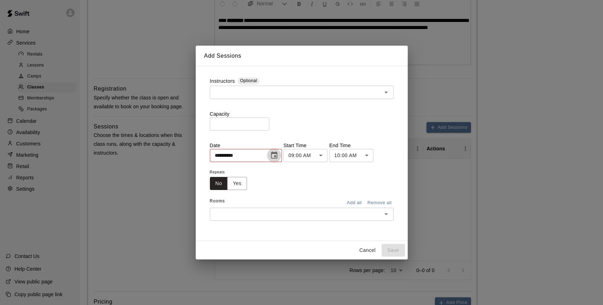
click at [278, 157] on icon "Choose date, selected date is Sep 14, 2025" at bounding box center [274, 155] width 8 height 8
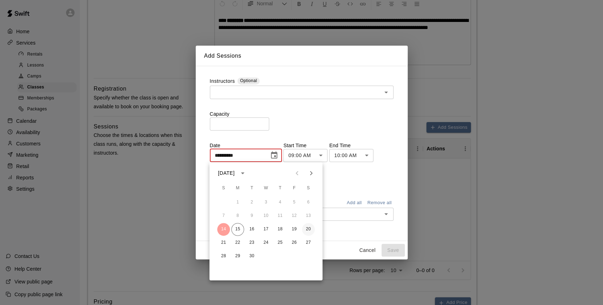
click at [305, 230] on button "20" at bounding box center [308, 229] width 13 height 13
type input "**********"
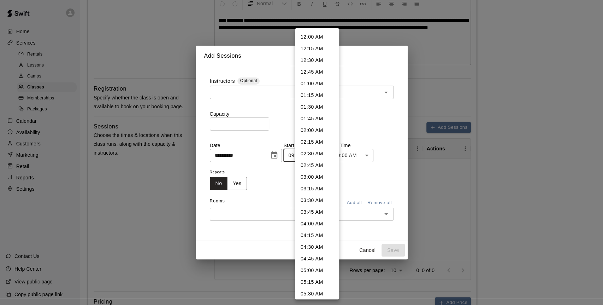
click at [322, 154] on body "**********" at bounding box center [301, 211] width 603 height 736
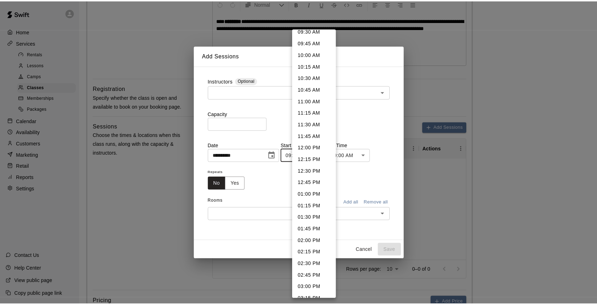
scroll to position [489, 0]
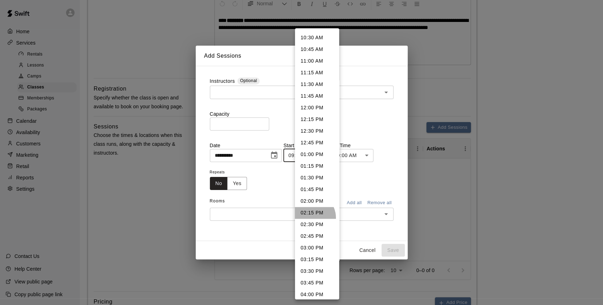
click at [310, 217] on li "02:15 PM" at bounding box center [317, 213] width 44 height 12
type input "********"
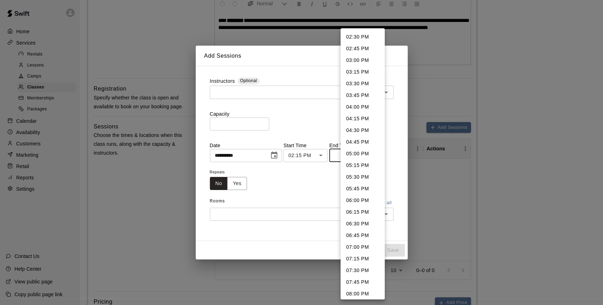
click at [358, 153] on body "**********" at bounding box center [301, 211] width 603 height 736
click at [356, 85] on li "03:30 PM" at bounding box center [363, 84] width 44 height 12
type input "********"
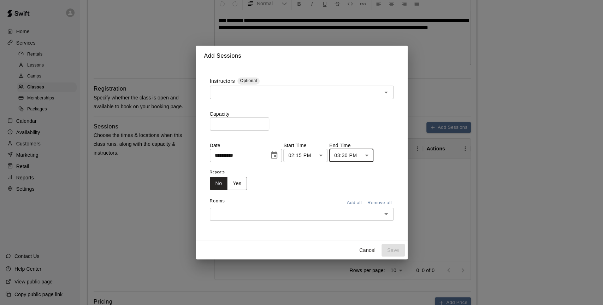
click at [288, 209] on input "text" at bounding box center [296, 213] width 168 height 9
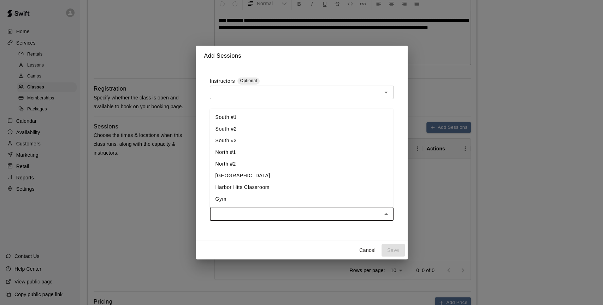
click at [249, 117] on li "South #1" at bounding box center [302, 117] width 184 height 12
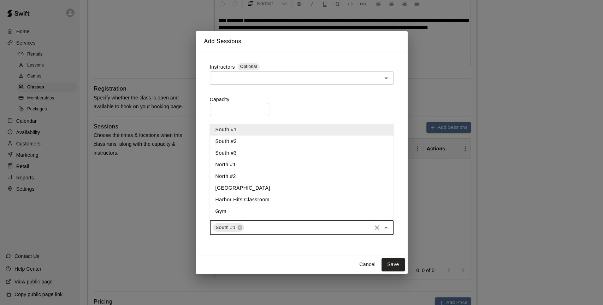
click at [241, 141] on li "South #2" at bounding box center [302, 142] width 184 height 12
click at [239, 151] on li "South #3" at bounding box center [302, 153] width 184 height 12
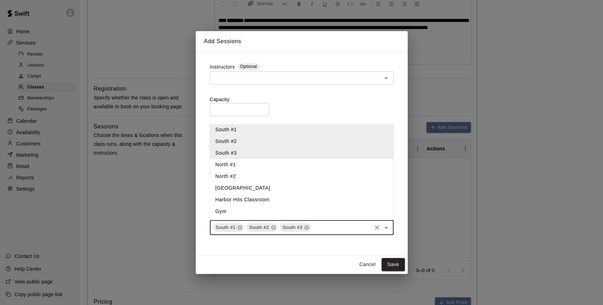
click at [237, 186] on li "[GEOGRAPHIC_DATA]" at bounding box center [302, 188] width 184 height 12
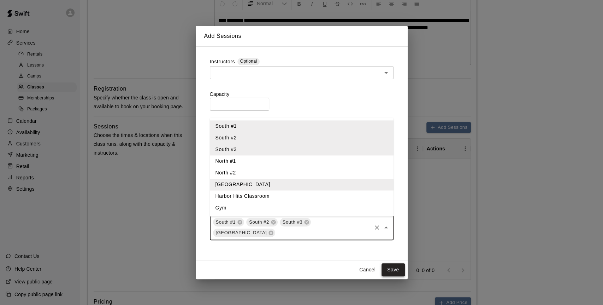
click at [393, 268] on button "Save" at bounding box center [393, 269] width 23 height 13
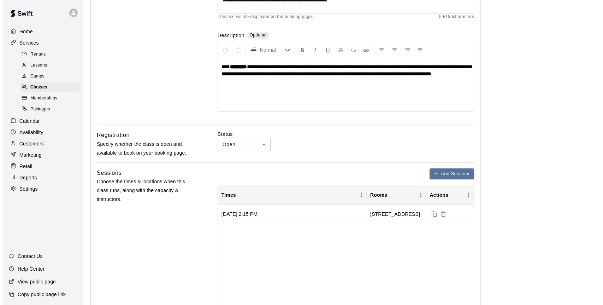
scroll to position [118, 0]
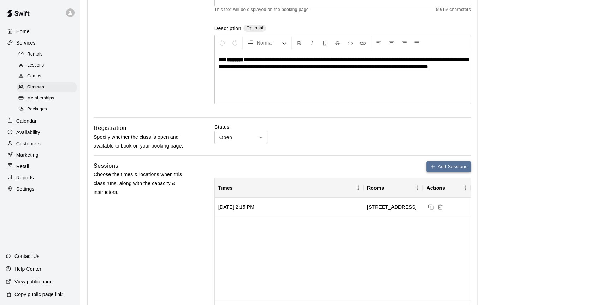
click at [437, 167] on button "Add Sessions" at bounding box center [448, 166] width 45 height 11
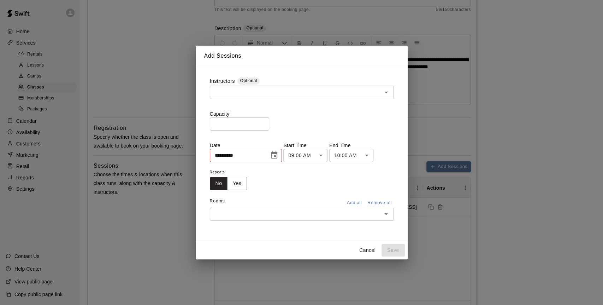
click at [278, 158] on icon "Choose date, selected date is Sep 14, 2025" at bounding box center [274, 155] width 8 height 8
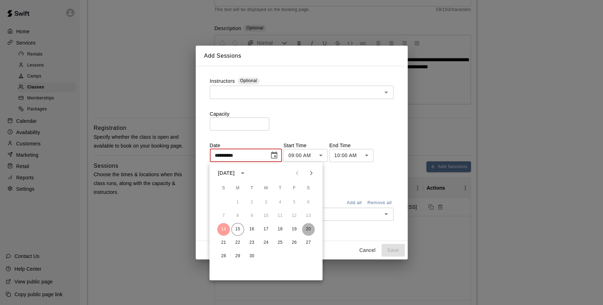
click at [311, 227] on button "20" at bounding box center [308, 229] width 13 height 13
type input "**********"
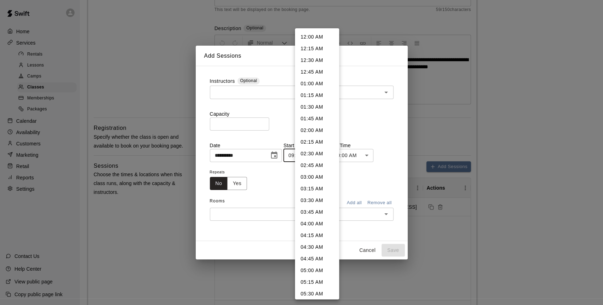
click at [333, 154] on body "**********" at bounding box center [301, 250] width 603 height 736
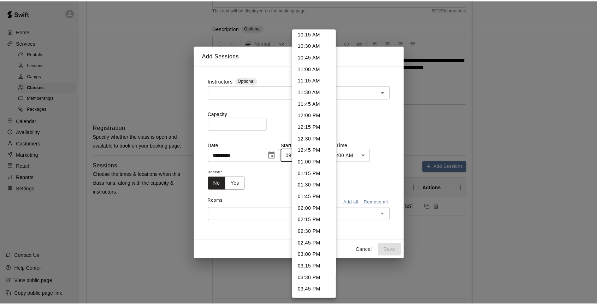
scroll to position [528, 0]
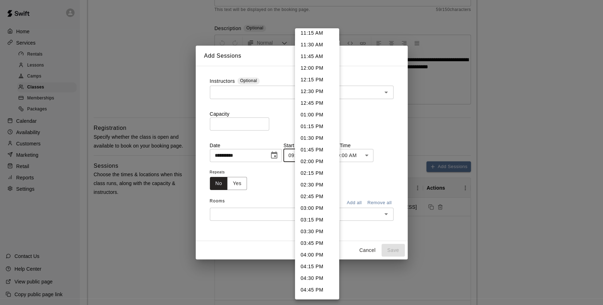
click at [314, 241] on li "03:45 PM" at bounding box center [317, 243] width 44 height 12
type input "********"
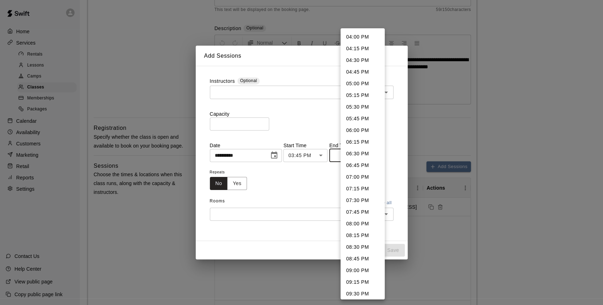
click at [356, 154] on body "**********" at bounding box center [301, 250] width 603 height 736
click at [359, 85] on li "05:00 PM" at bounding box center [363, 84] width 44 height 12
type input "********"
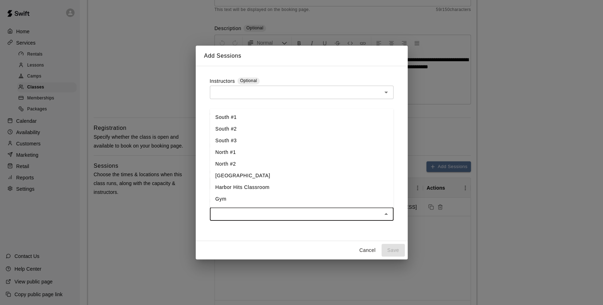
click at [296, 216] on input "text" at bounding box center [296, 213] width 168 height 9
click at [241, 118] on li "South #1" at bounding box center [302, 117] width 184 height 12
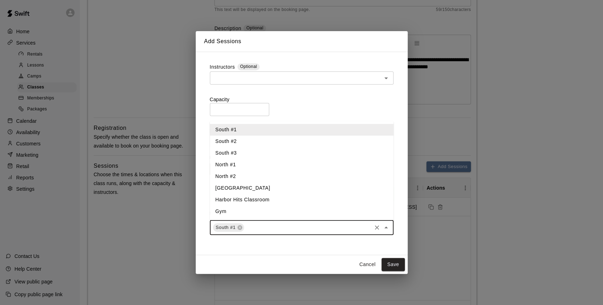
click at [241, 144] on li "South #2" at bounding box center [302, 142] width 184 height 12
click at [241, 148] on li "South #3" at bounding box center [302, 153] width 184 height 12
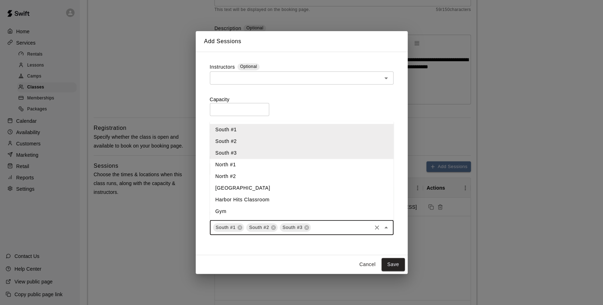
click at [248, 186] on li "[GEOGRAPHIC_DATA]" at bounding box center [302, 188] width 184 height 12
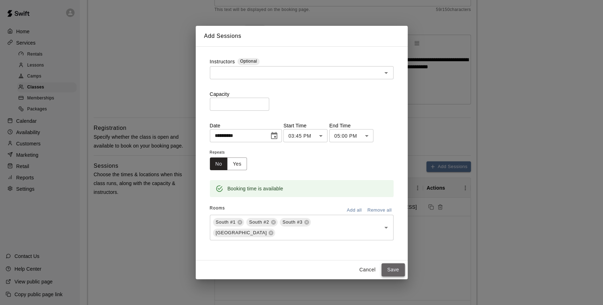
click at [389, 271] on button "Save" at bounding box center [393, 269] width 23 height 13
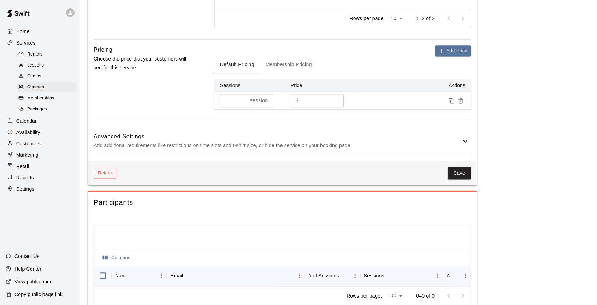
scroll to position [397, 0]
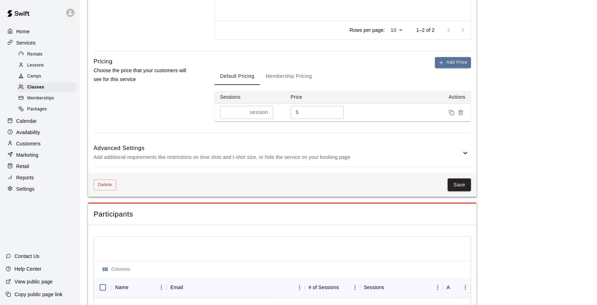
click at [294, 72] on button "Membership Pricing" at bounding box center [289, 76] width 58 height 17
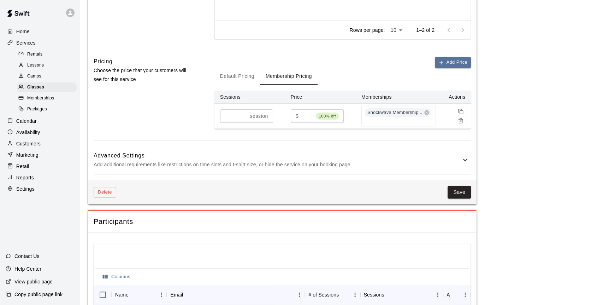
click at [468, 161] on icon at bounding box center [465, 159] width 8 height 8
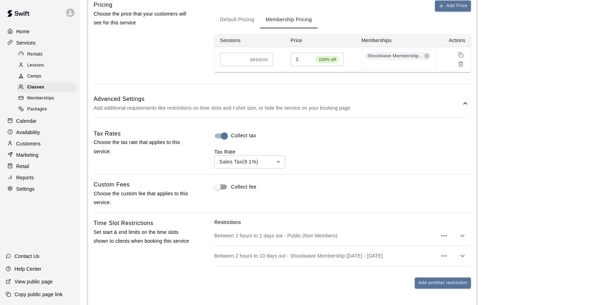
scroll to position [750, 0]
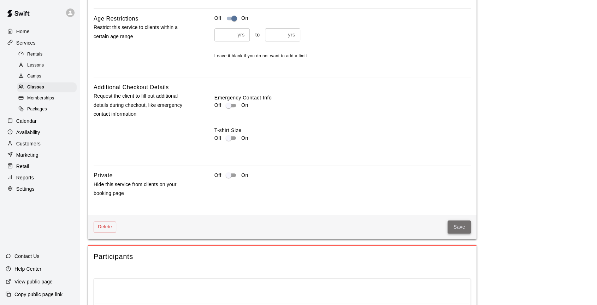
click at [455, 222] on button "Save" at bounding box center [459, 226] width 23 height 13
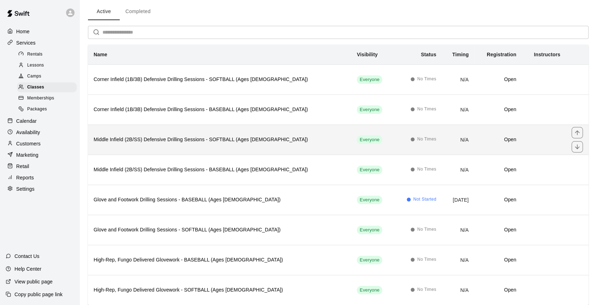
scroll to position [39, 0]
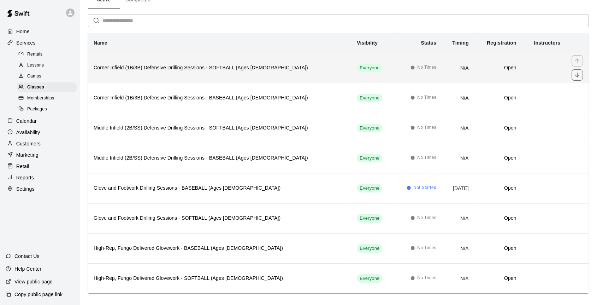
click at [167, 72] on th "Corner Infield (1B/3B) Defensive Drilling Sessions - SOFTBALL (Ages [DEMOGRAPHI…" at bounding box center [219, 68] width 263 height 30
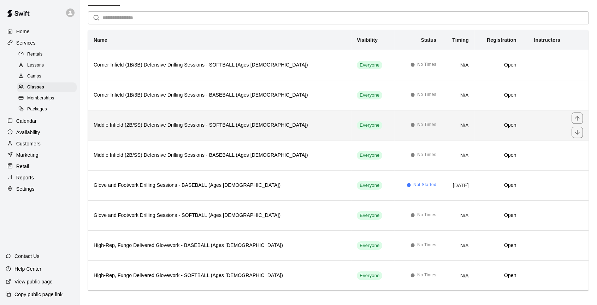
scroll to position [45, 0]
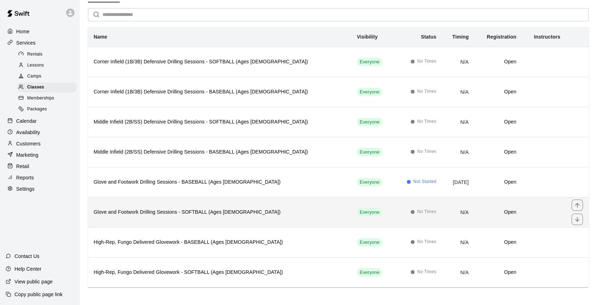
click at [147, 208] on h6 "Glove and Footwork Drilling Sessions - SOFTBALL (Ages [DEMOGRAPHIC_DATA])" at bounding box center [220, 212] width 252 height 8
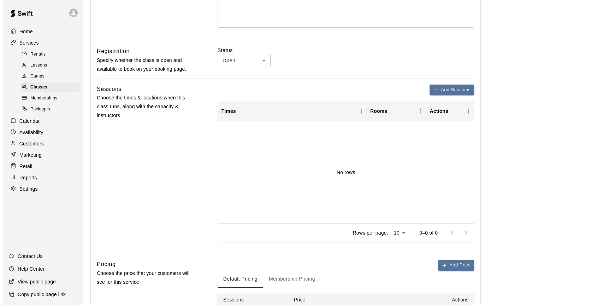
scroll to position [196, 0]
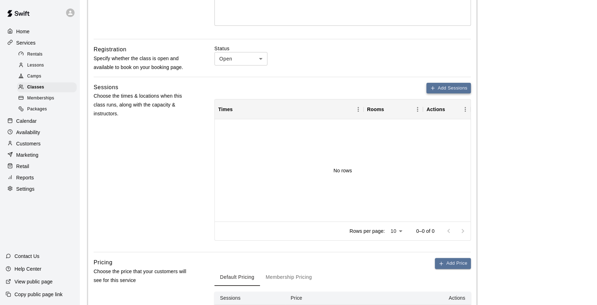
click at [442, 90] on button "Add Sessions" at bounding box center [448, 88] width 45 height 11
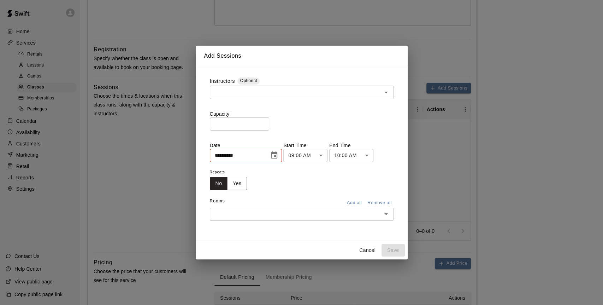
click at [247, 94] on input "text" at bounding box center [296, 92] width 168 height 9
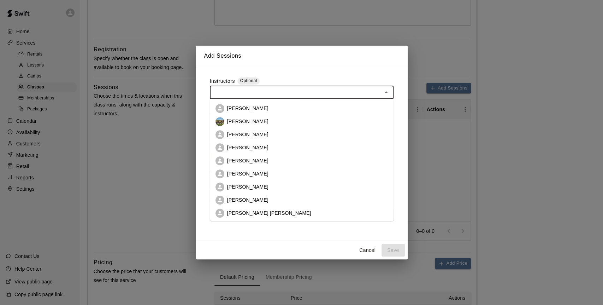
click at [245, 172] on p "[PERSON_NAME]" at bounding box center [247, 173] width 41 height 7
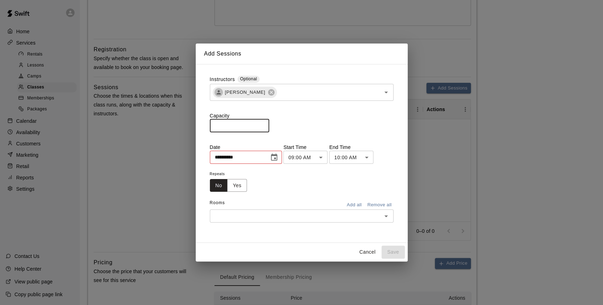
click at [269, 124] on input "*" at bounding box center [239, 125] width 59 height 13
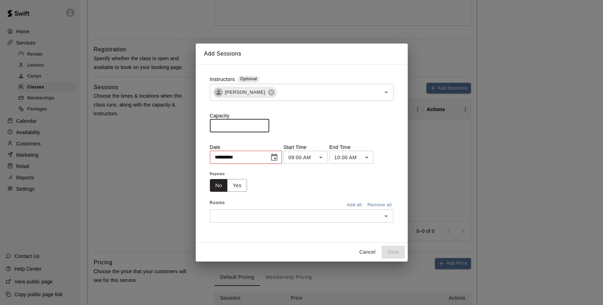
click at [269, 124] on input "*" at bounding box center [239, 125] width 59 height 13
click at [269, 122] on input "*" at bounding box center [239, 125] width 59 height 13
click at [269, 122] on input "**" at bounding box center [239, 125] width 59 height 13
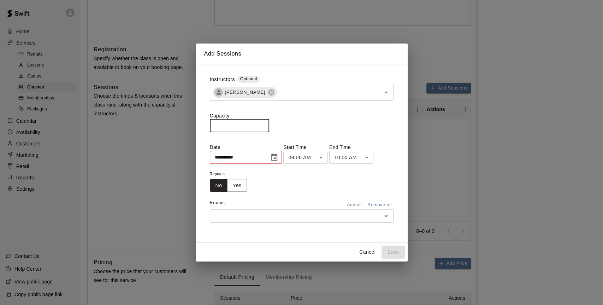
type input "**"
click at [269, 122] on input "**" at bounding box center [239, 125] width 59 height 13
click at [278, 156] on icon "Choose date, selected date is Sep 14, 2025" at bounding box center [274, 157] width 8 height 8
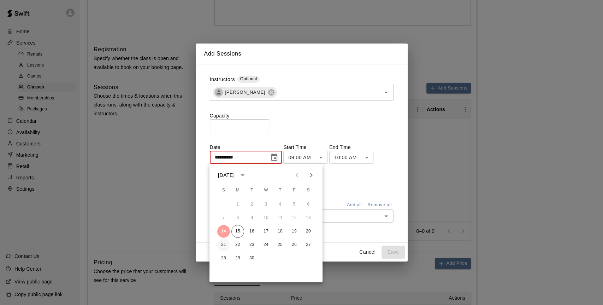
click at [223, 244] on button "21" at bounding box center [223, 244] width 13 height 13
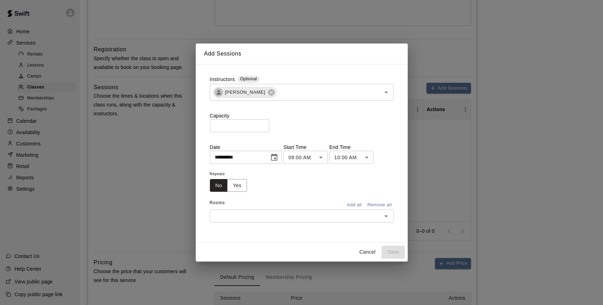
type input "**********"
click at [325, 158] on body "**********" at bounding box center [301, 172] width 603 height 736
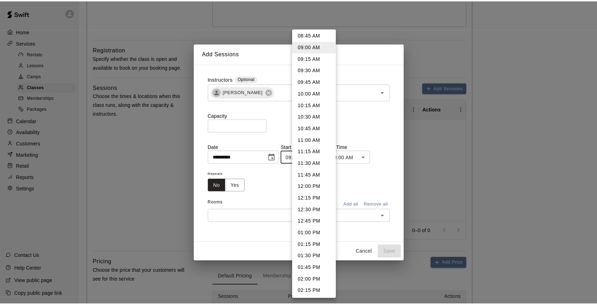
scroll to position [410, 0]
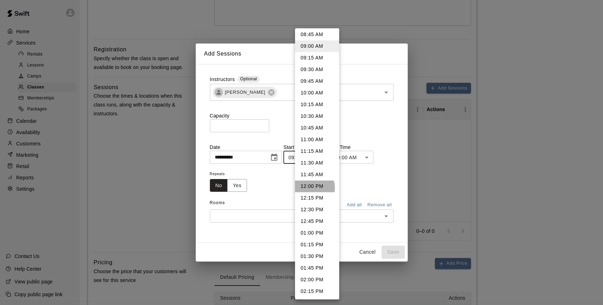
click at [310, 187] on li "12:00 PM" at bounding box center [317, 186] width 44 height 12
type input "********"
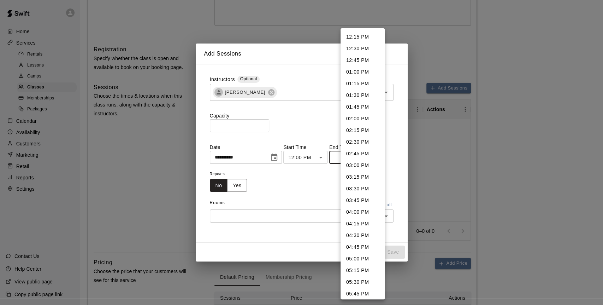
click at [349, 156] on body "**********" at bounding box center [301, 172] width 603 height 736
click at [364, 84] on li "01:15 PM" at bounding box center [363, 84] width 44 height 12
type input "********"
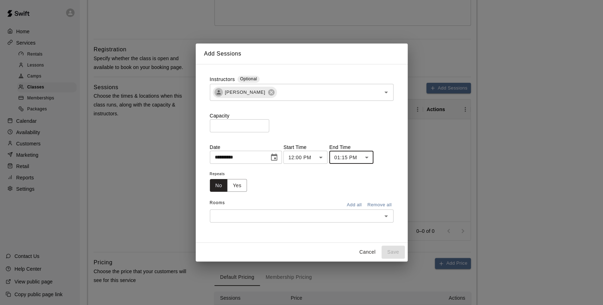
click at [267, 216] on input "text" at bounding box center [296, 215] width 168 height 9
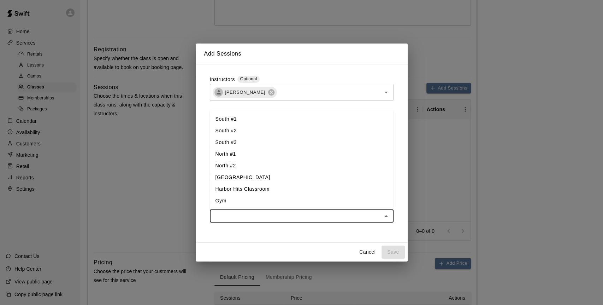
click at [237, 120] on li "South #1" at bounding box center [302, 119] width 184 height 12
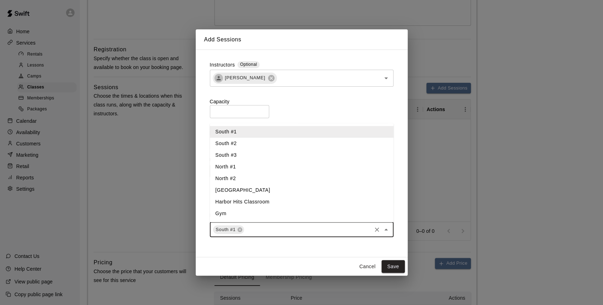
click at [237, 140] on li "South #2" at bounding box center [302, 143] width 184 height 12
click at [233, 155] on li "South #3" at bounding box center [302, 155] width 184 height 12
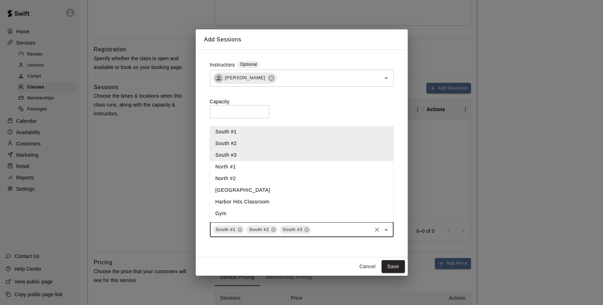
click at [238, 183] on li "North #2" at bounding box center [302, 178] width 184 height 12
click at [240, 187] on li "[GEOGRAPHIC_DATA]" at bounding box center [302, 190] width 184 height 12
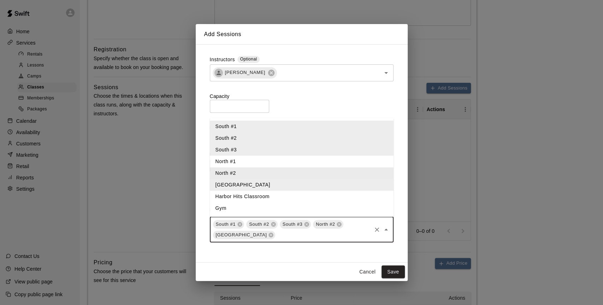
click at [238, 173] on li "North #2" at bounding box center [302, 173] width 184 height 12
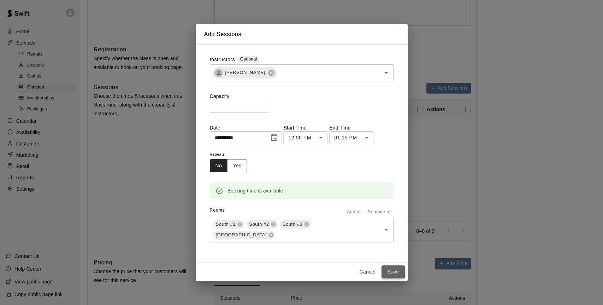
click at [394, 271] on button "Save" at bounding box center [393, 271] width 23 height 13
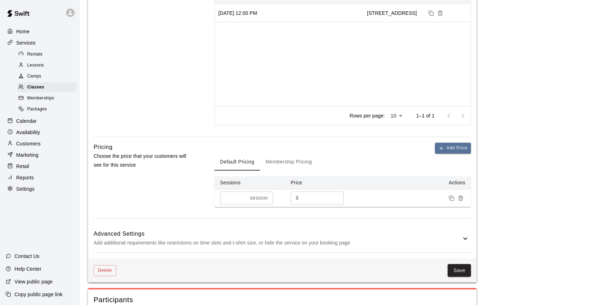
scroll to position [392, 0]
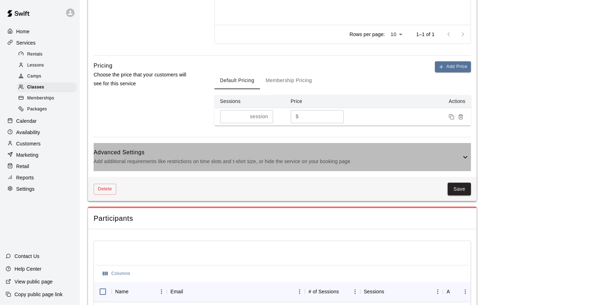
click at [453, 153] on h6 "Advanced Settings" at bounding box center [277, 152] width 367 height 9
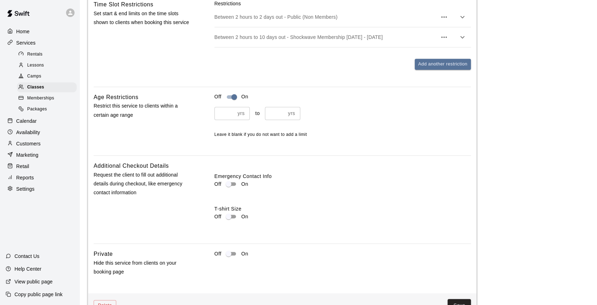
scroll to position [825, 0]
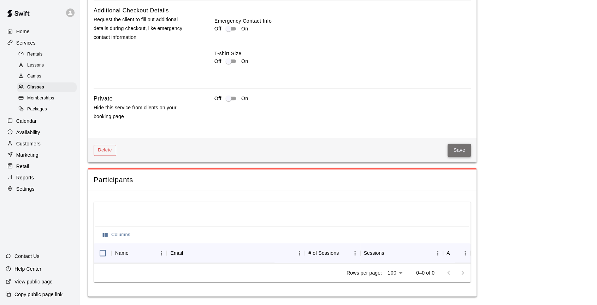
click at [461, 143] on button "Save" at bounding box center [459, 149] width 23 height 13
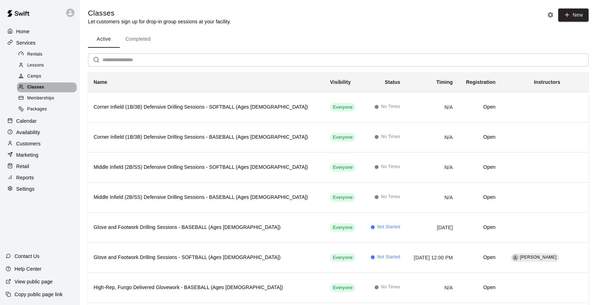
click at [37, 91] on span "Classes" at bounding box center [35, 87] width 17 height 7
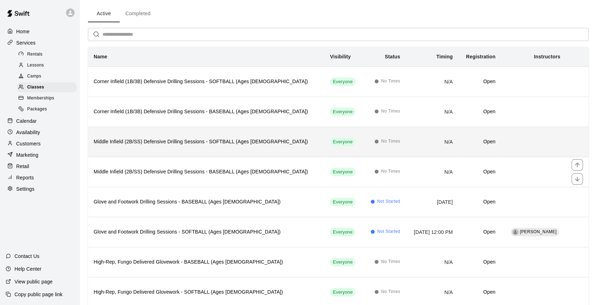
scroll to position [45, 0]
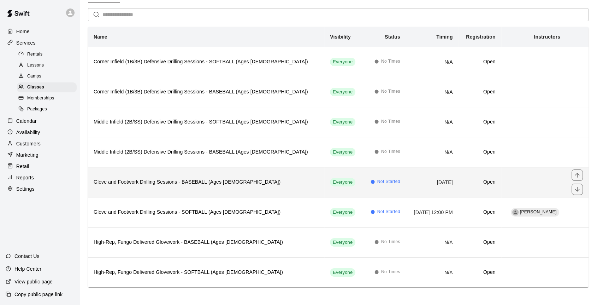
click at [225, 178] on h6 "Glove and Footwork Drilling Sessions - BASEBALL (Ages [DEMOGRAPHIC_DATA])" at bounding box center [206, 182] width 225 height 8
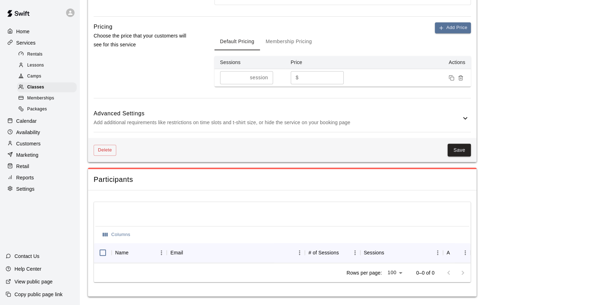
scroll to position [436, 0]
click at [354, 109] on h6 "Advanced Settings" at bounding box center [277, 113] width 367 height 9
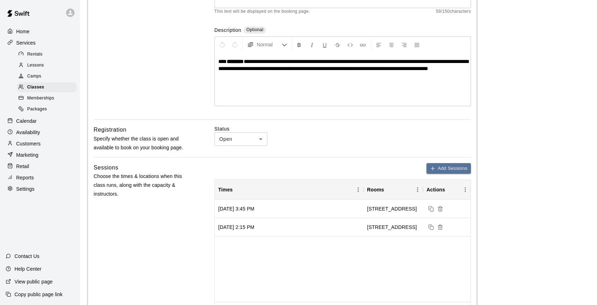
scroll to position [118, 0]
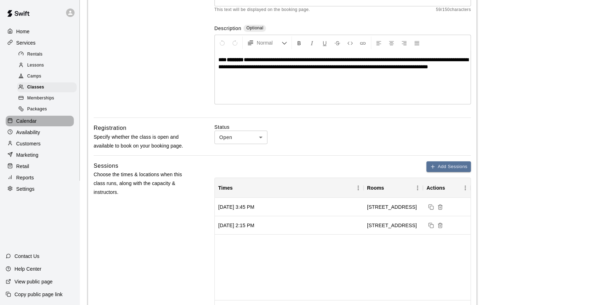
click at [18, 124] on p "Calendar" at bounding box center [26, 120] width 20 height 7
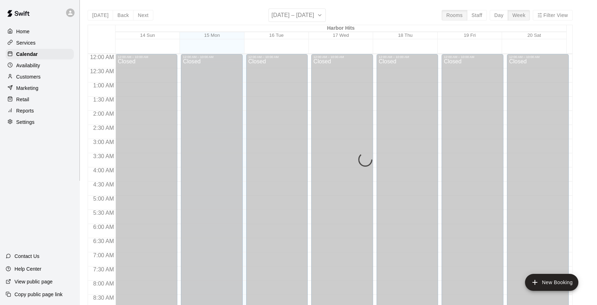
scroll to position [303, 0]
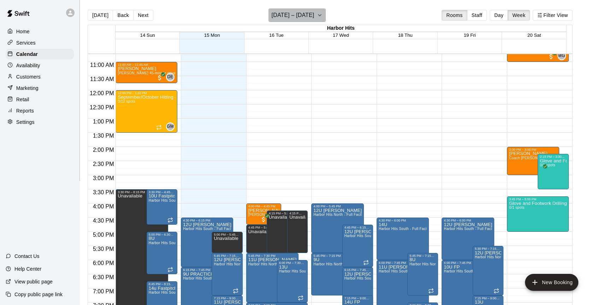
click at [295, 12] on h6 "[DATE] – [DATE]" at bounding box center [293, 15] width 43 height 10
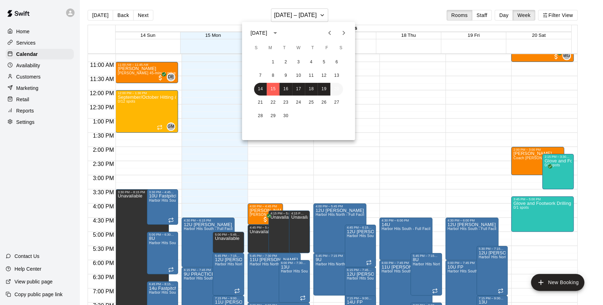
click at [338, 88] on button "20" at bounding box center [336, 89] width 13 height 13
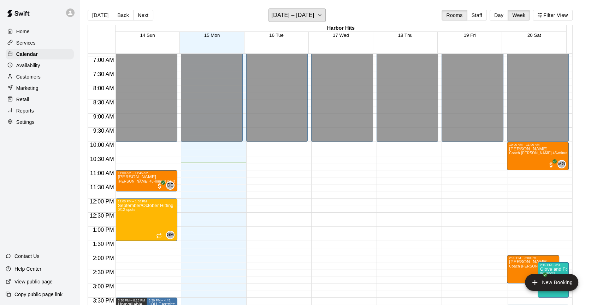
scroll to position [185, 0]
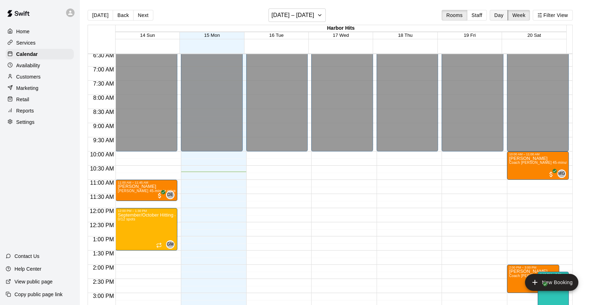
click at [503, 13] on button "Day" at bounding box center [499, 15] width 18 height 11
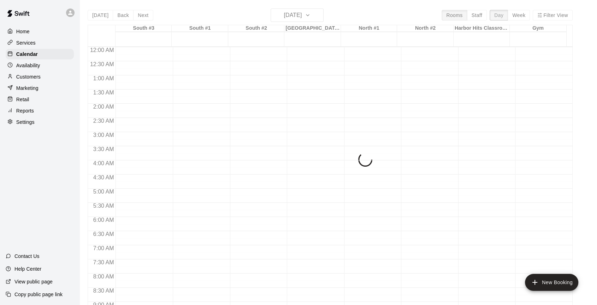
scroll to position [303, 0]
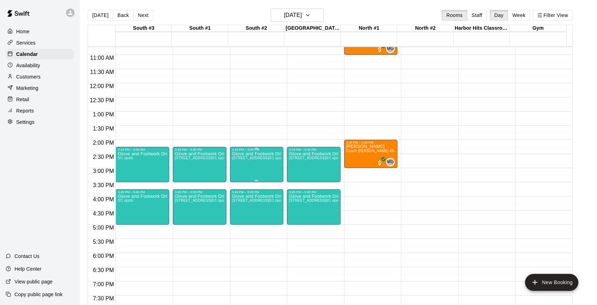
click at [251, 164] on div "Glove and Footwork Drilling Sessions - BASEBALL (Ages [DEMOGRAPHIC_DATA]) [GEOG…" at bounding box center [256, 303] width 49 height 305
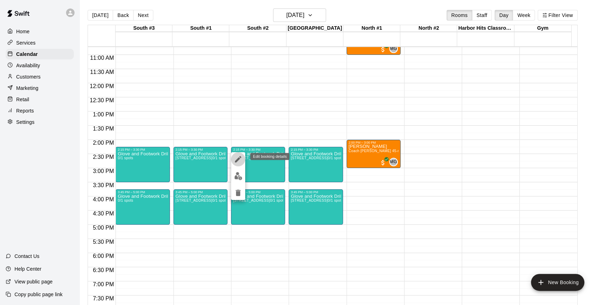
click at [236, 161] on icon "edit" at bounding box center [238, 159] width 6 height 6
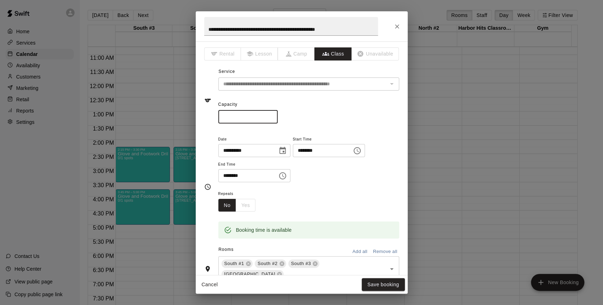
click at [278, 114] on input "*" at bounding box center [247, 116] width 59 height 13
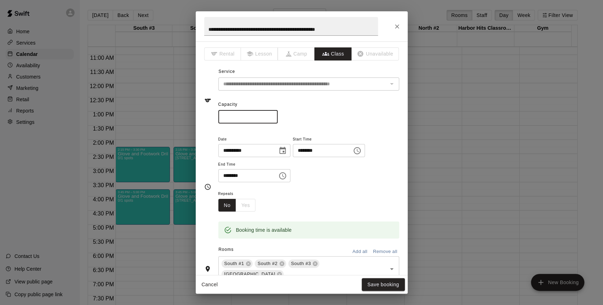
click at [278, 114] on input "*" at bounding box center [247, 116] width 59 height 13
click at [278, 114] on input "**" at bounding box center [247, 116] width 59 height 13
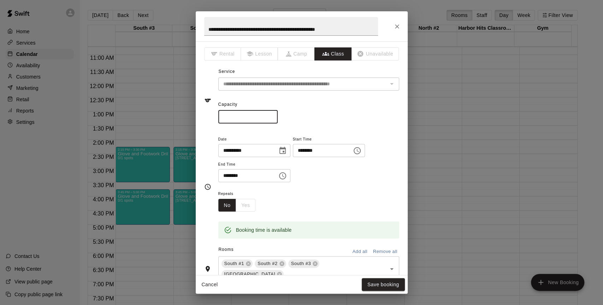
type input "**"
click at [278, 114] on input "**" at bounding box center [247, 116] width 59 height 13
click at [382, 280] on button "Save booking" at bounding box center [383, 284] width 43 height 13
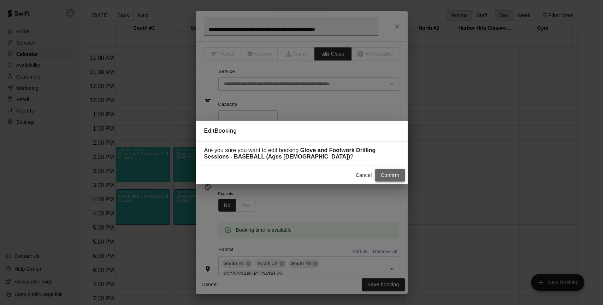
click at [386, 179] on button "Confirm" at bounding box center [390, 175] width 30 height 13
